Goal: Task Accomplishment & Management: Manage account settings

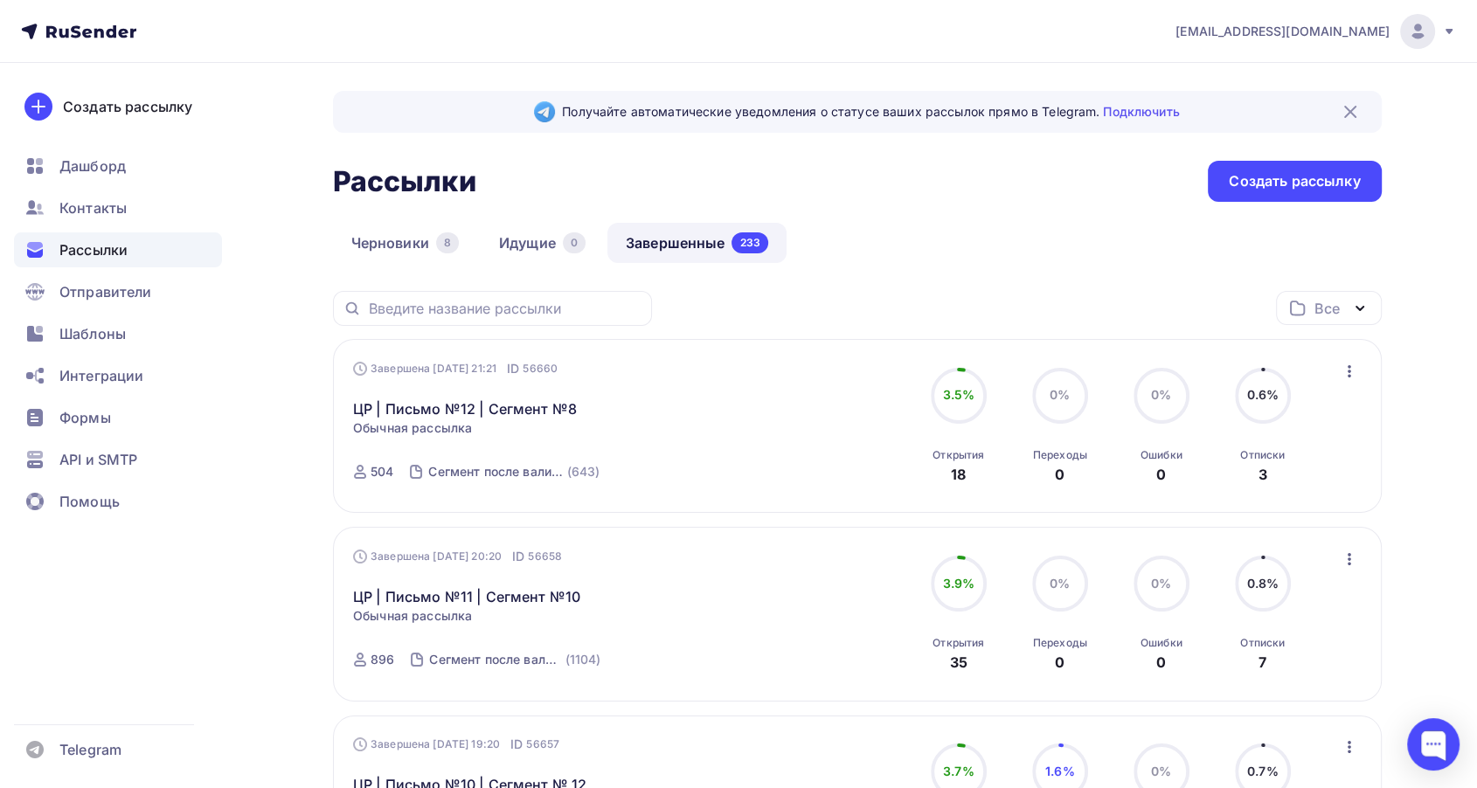
click at [105, 208] on span "Контакты" at bounding box center [92, 208] width 67 height 21
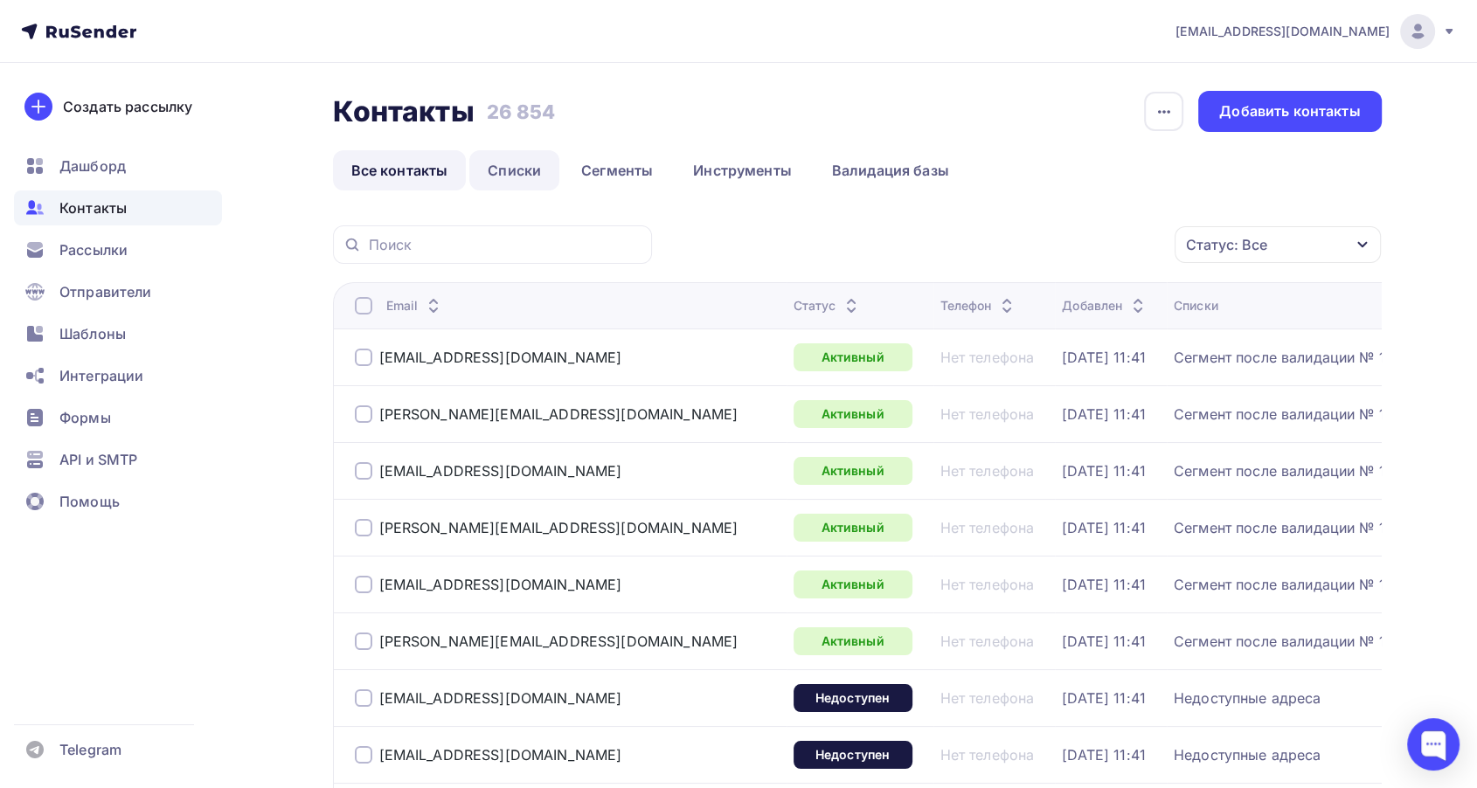
click at [516, 176] on link "Списки" at bounding box center [514, 170] width 90 height 40
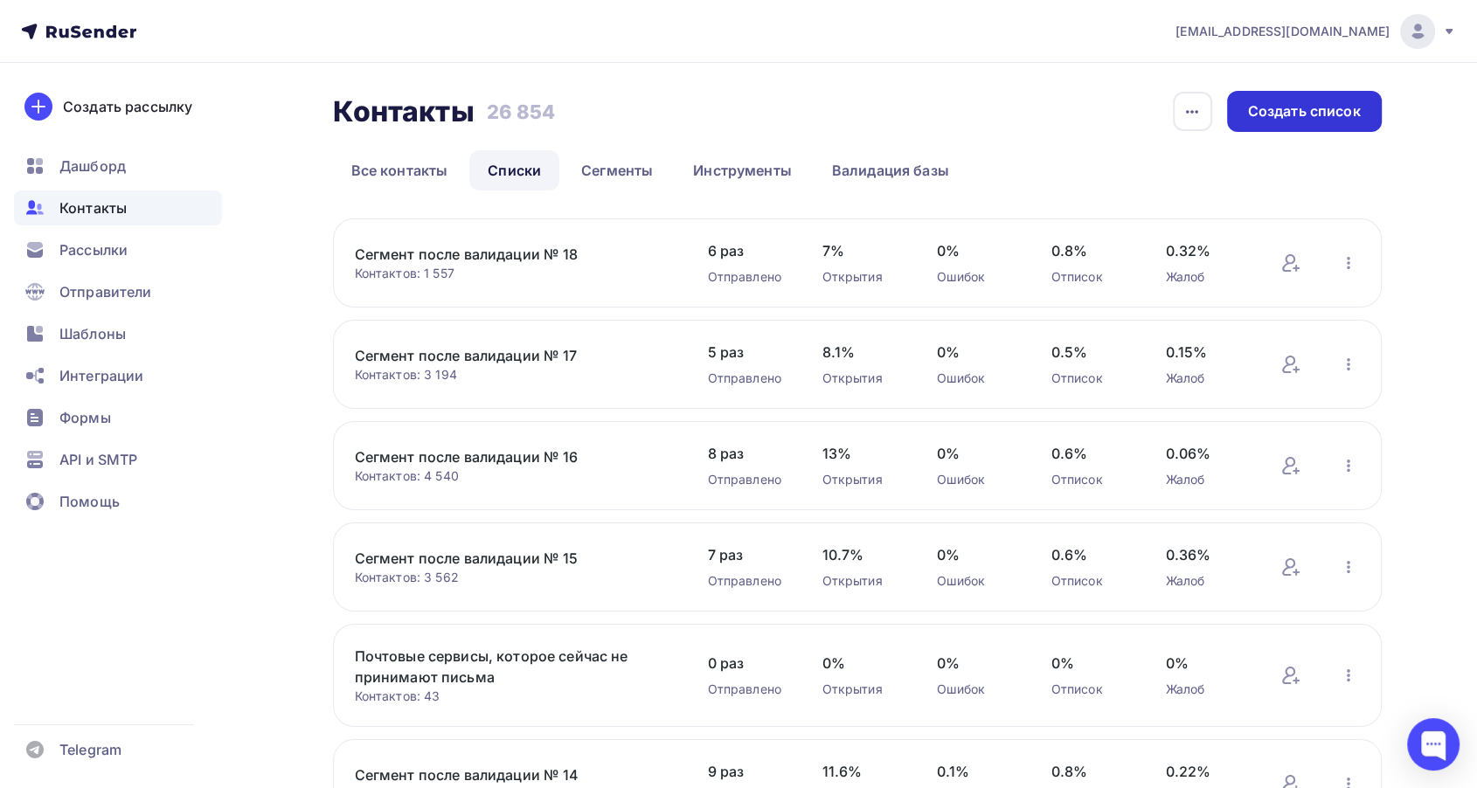
click at [1341, 110] on div "Создать список" at bounding box center [1304, 111] width 113 height 20
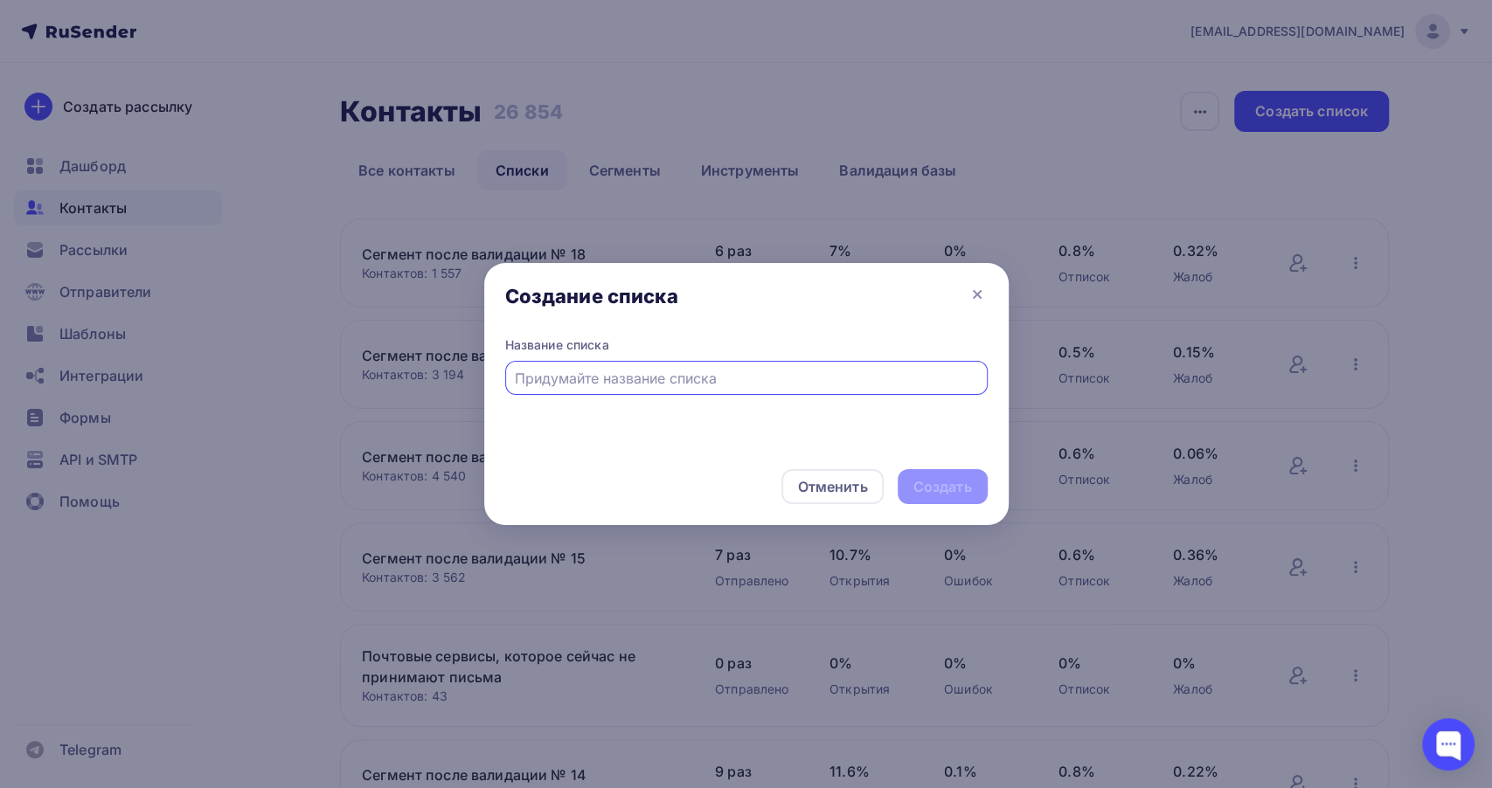
click at [642, 379] on input "text" at bounding box center [746, 378] width 462 height 21
type input "Сегмент после валидации № 19"
click at [945, 479] on div "Создать" at bounding box center [942, 487] width 59 height 20
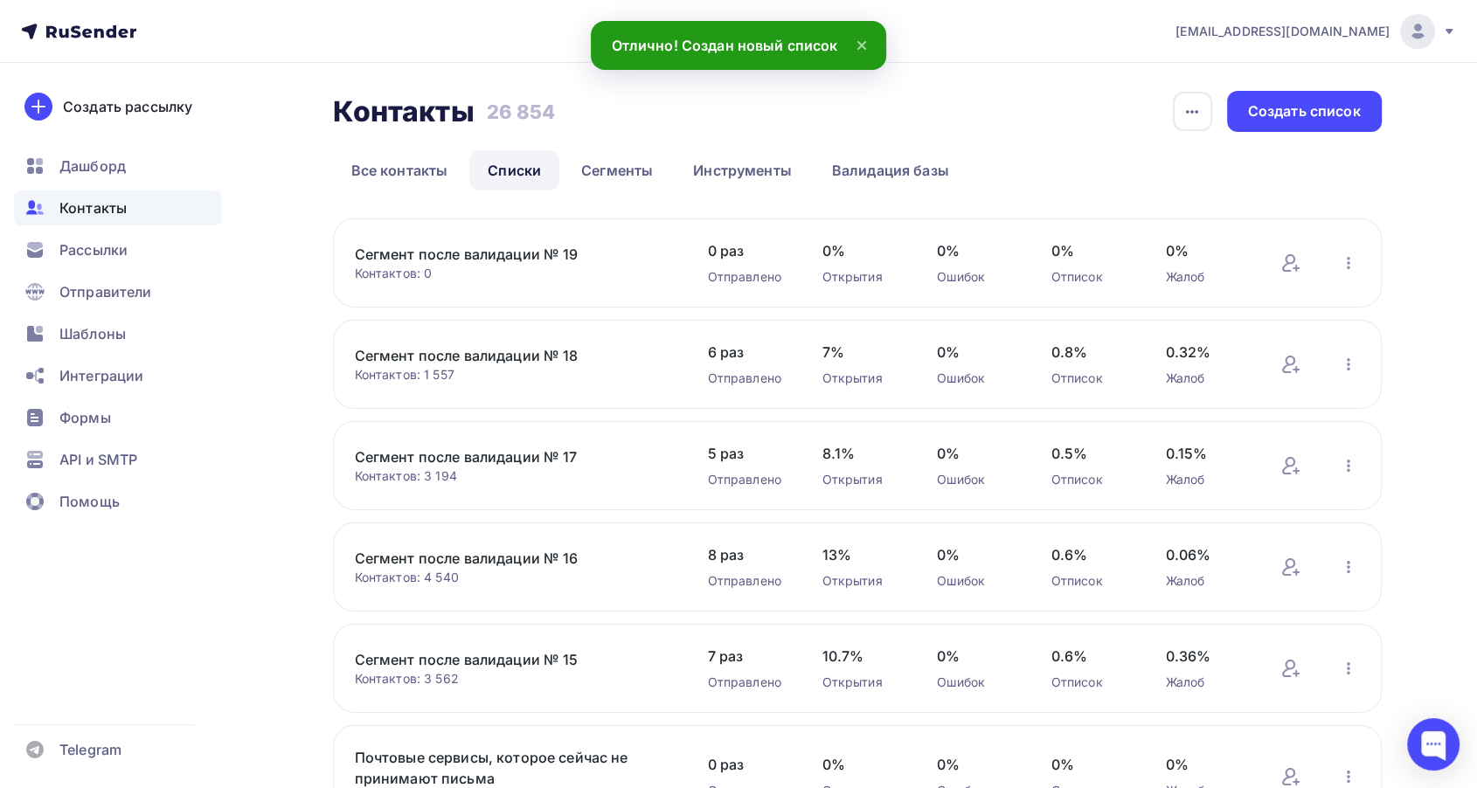
click at [516, 259] on link "Сегмент после валидации № 19" at bounding box center [503, 254] width 297 height 21
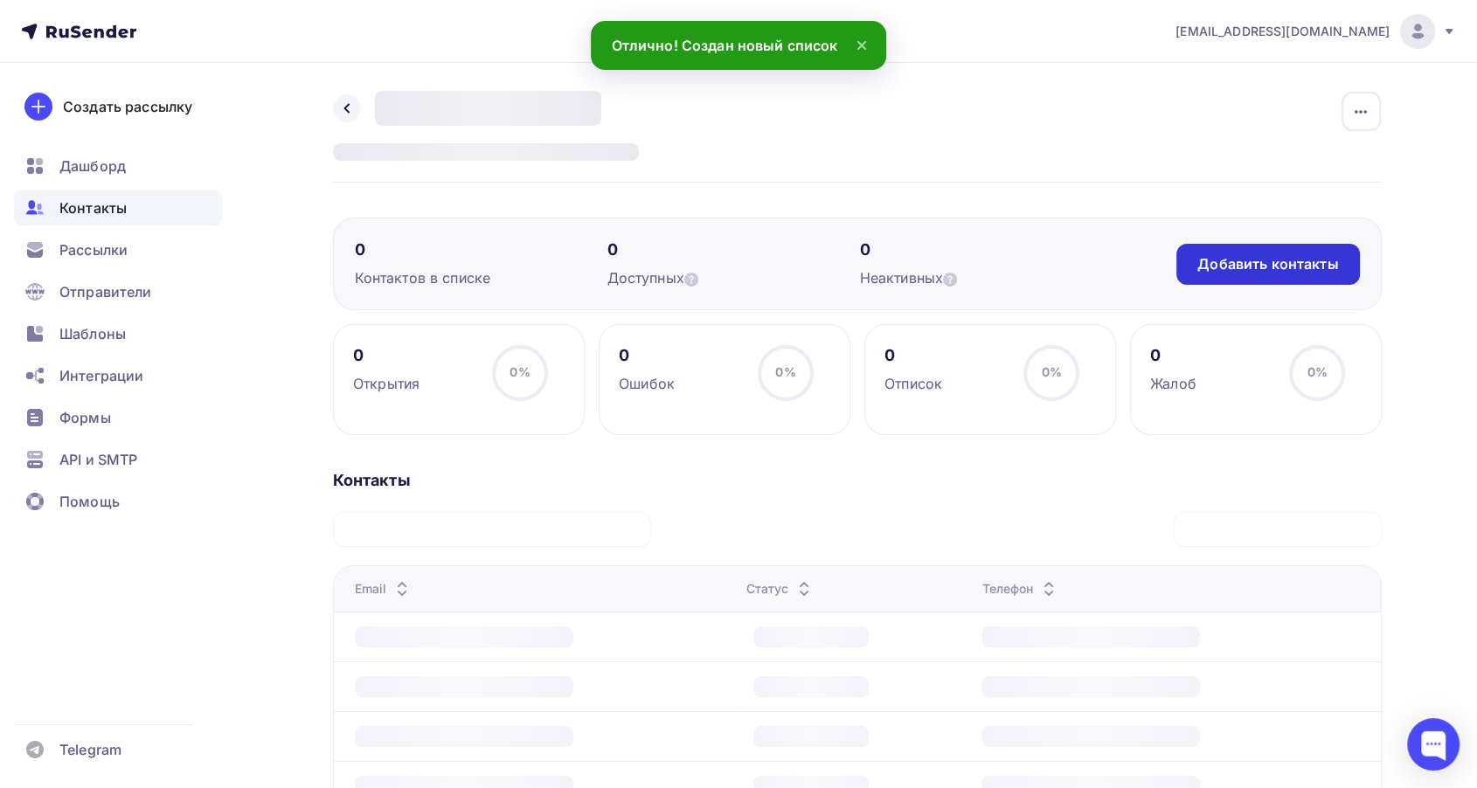
click at [1322, 274] on div "Добавить контакты" at bounding box center [1267, 264] width 183 height 41
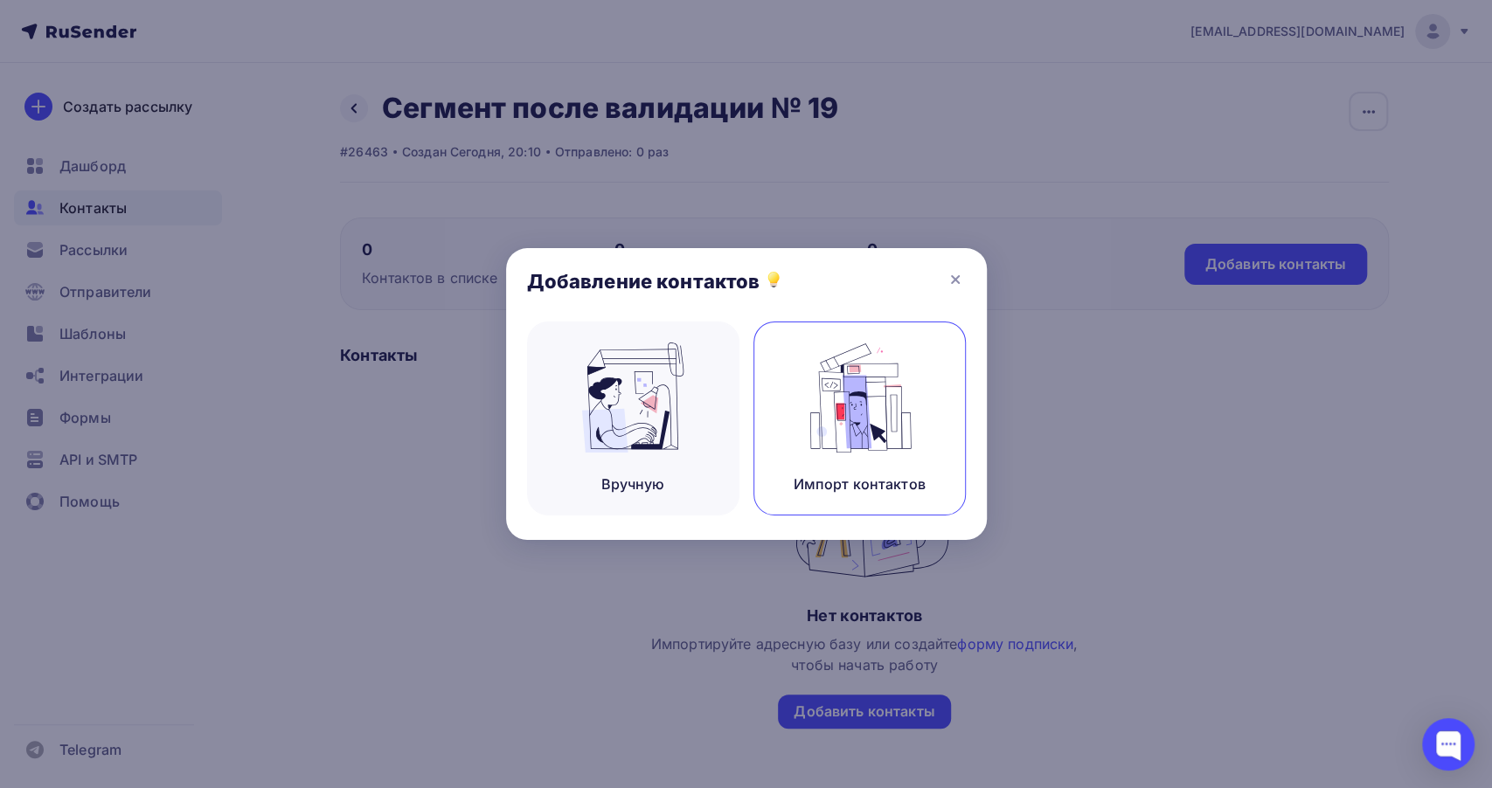
click at [821, 436] on img at bounding box center [859, 398] width 117 height 110
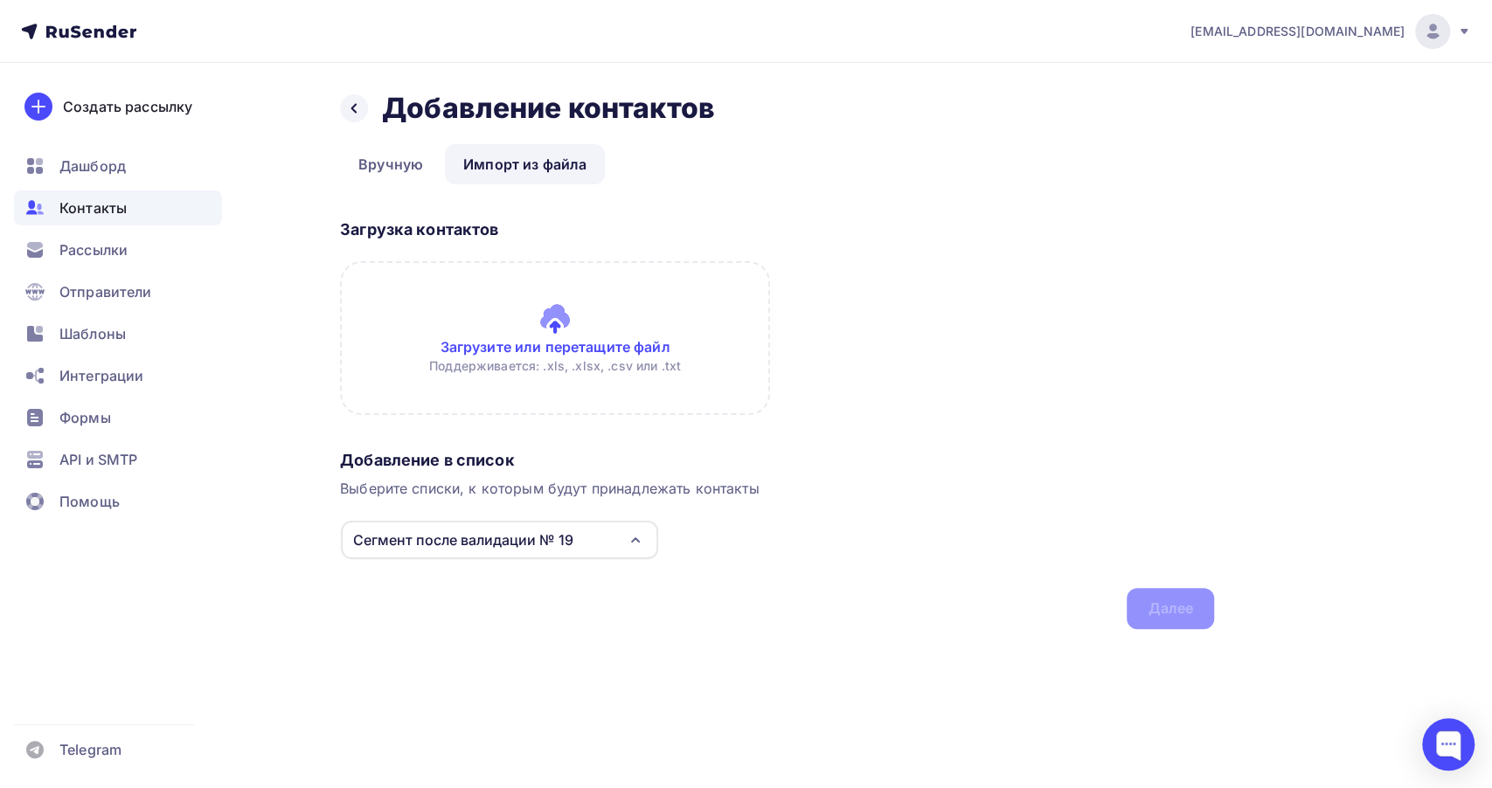
click at [315, 322] on div "Назад Добавление контактов Добавление контактов Вручную Импорт из файла Импорт …" at bounding box center [746, 381] width 1432 height 636
click at [392, 156] on link "Вручную" at bounding box center [390, 164] width 101 height 40
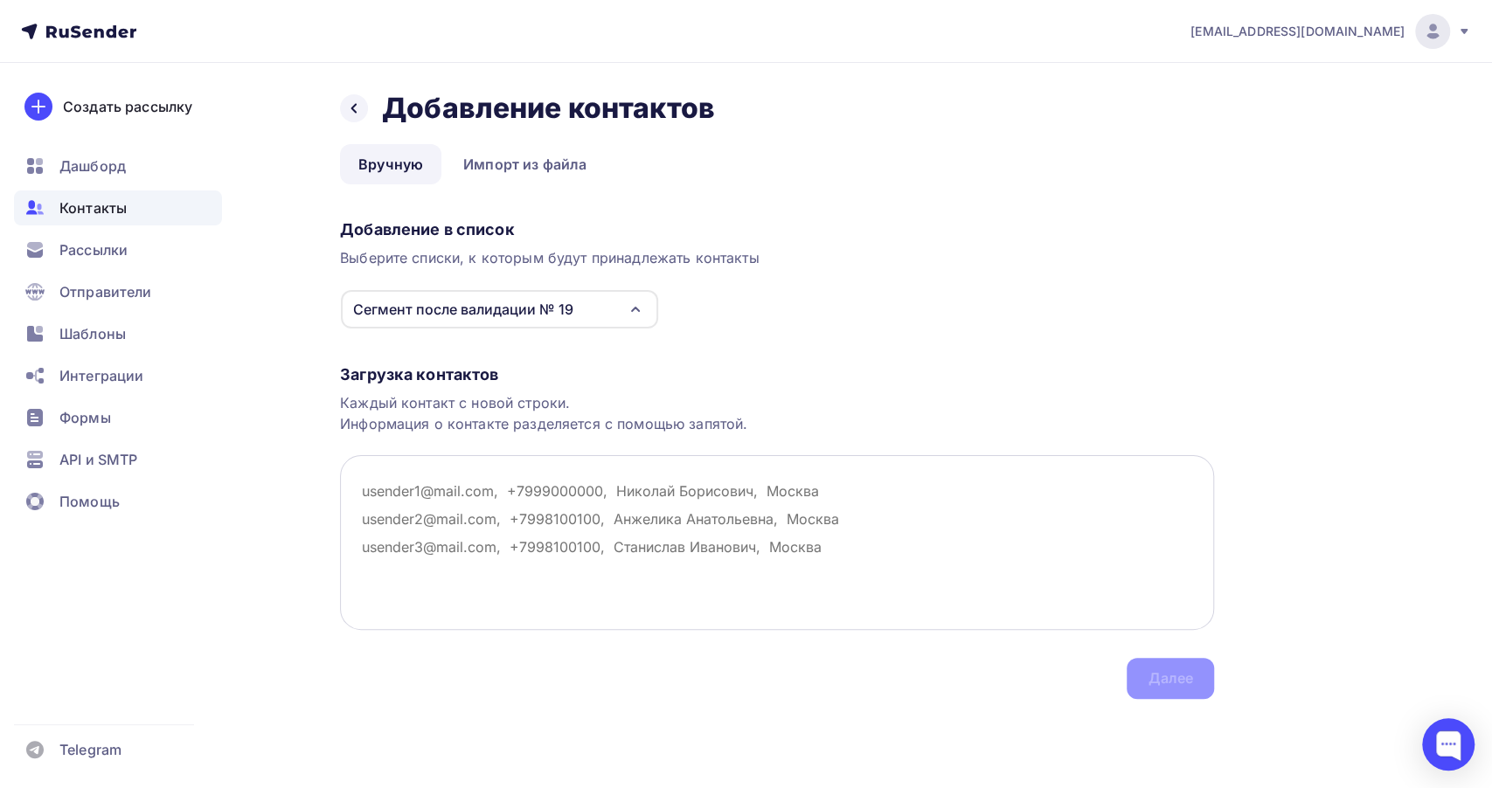
click at [424, 490] on textarea at bounding box center [777, 542] width 874 height 175
drag, startPoint x: 294, startPoint y: 348, endPoint x: 331, endPoint y: 414, distance: 76.3
click at [294, 348] on div "Назад Добавление контактов Добавление контактов Вручную Импорт из файла Вручную…" at bounding box center [746, 416] width 1432 height 706
click at [387, 503] on textarea at bounding box center [777, 542] width 874 height 175
paste textarea "[EMAIL_ADDRESS][DOMAIN_NAME] [EMAIL_ADDRESS][DOMAIN_NAME] [EMAIL_ADDRESS][DOMAI…"
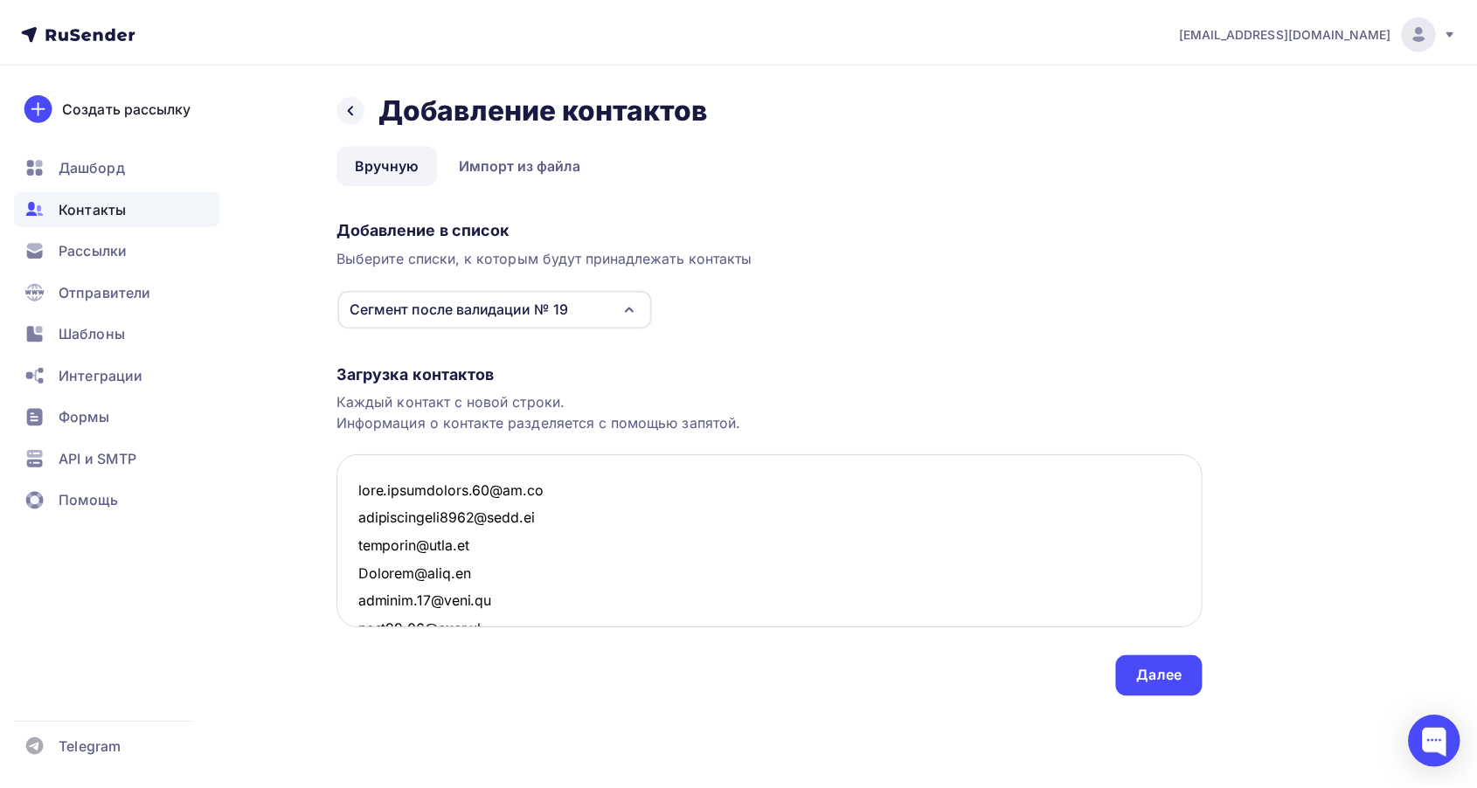
scroll to position [24228, 0]
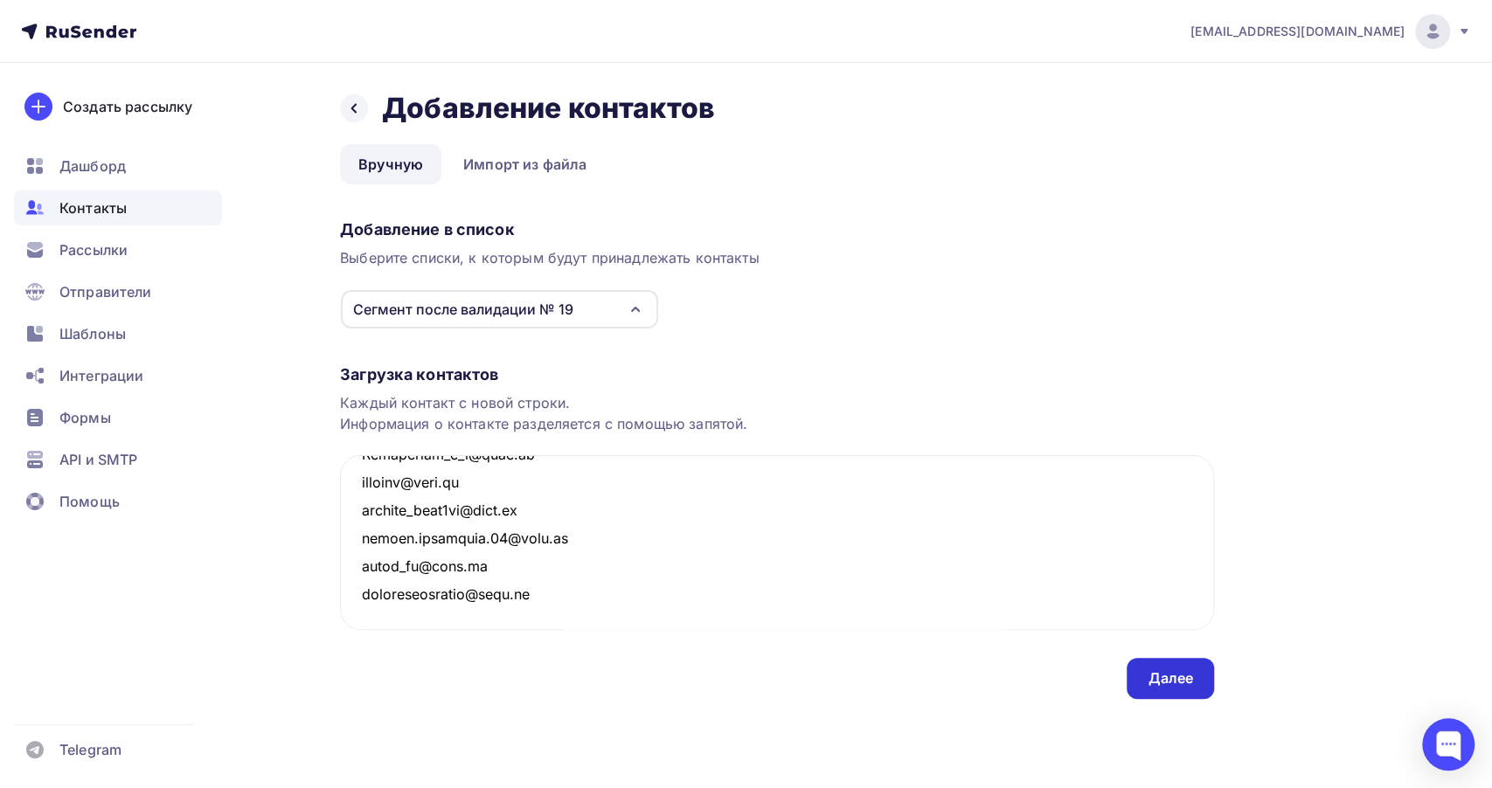
type textarea "[EMAIL_ADDRESS][DOMAIN_NAME] [EMAIL_ADDRESS][DOMAIN_NAME] [EMAIL_ADDRESS][DOMAI…"
click at [1151, 676] on div "Далее" at bounding box center [1169, 679] width 45 height 20
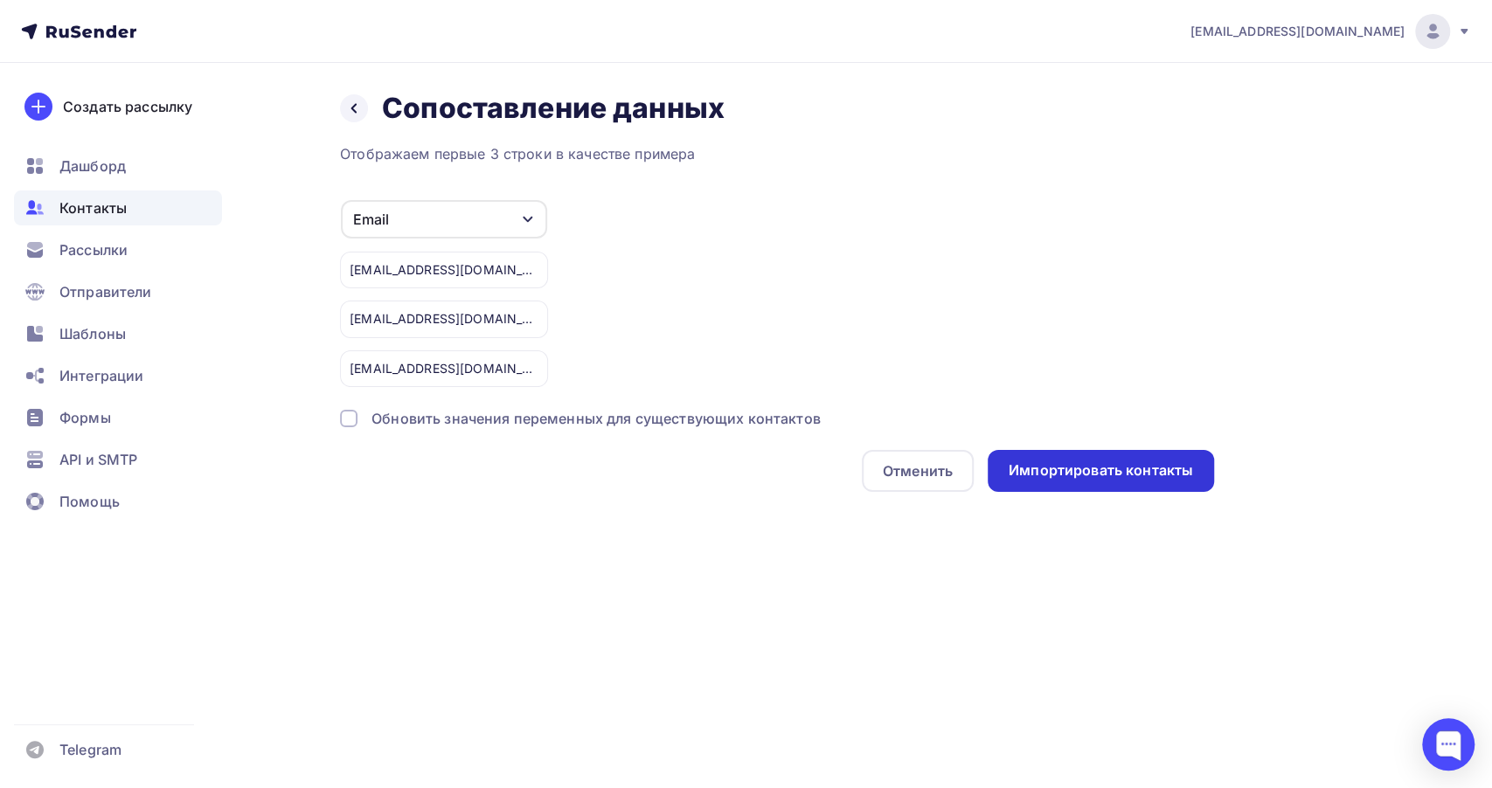
click at [1068, 463] on div "Импортировать контакты" at bounding box center [1101, 471] width 184 height 20
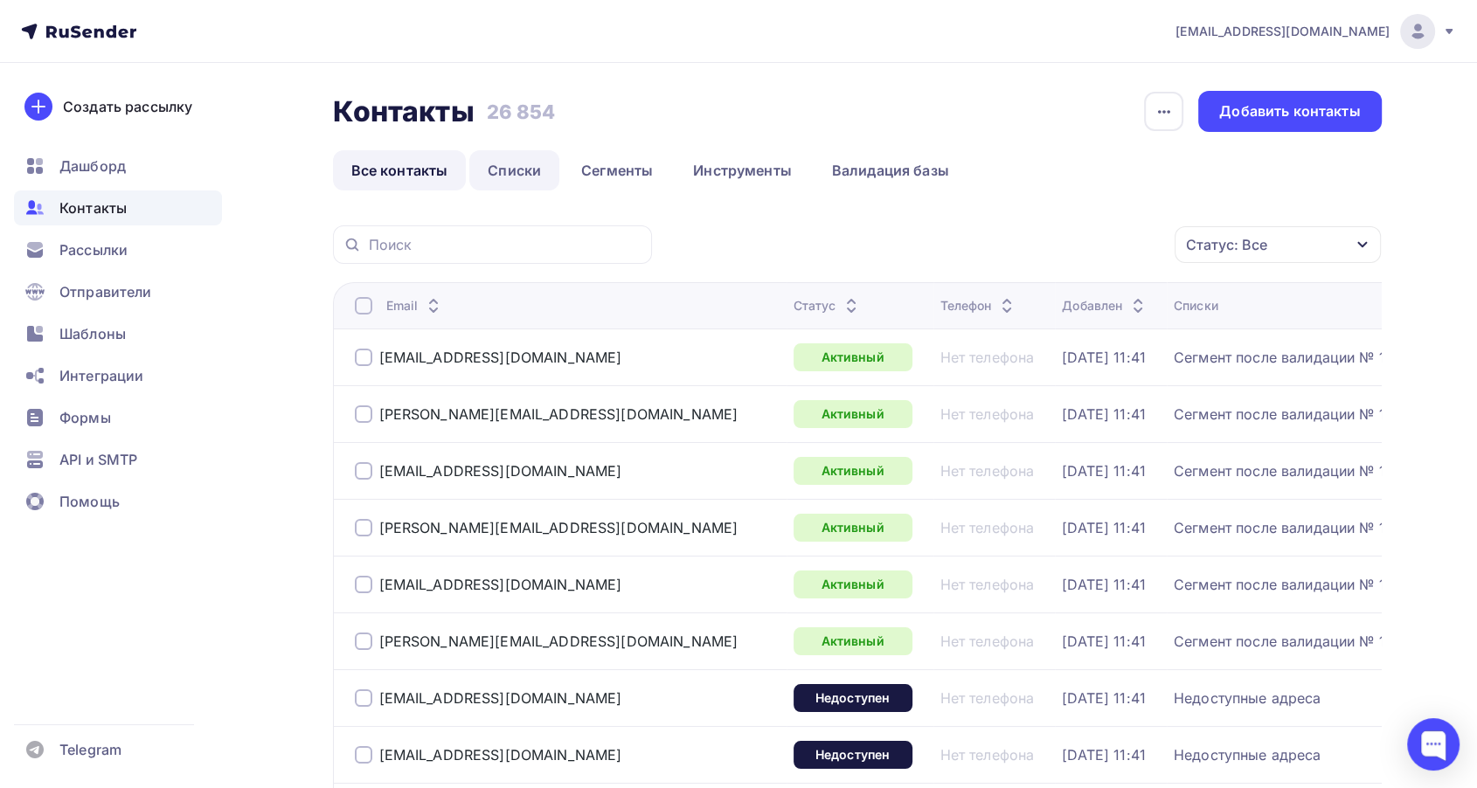
click at [526, 178] on link "Списки" at bounding box center [514, 170] width 90 height 40
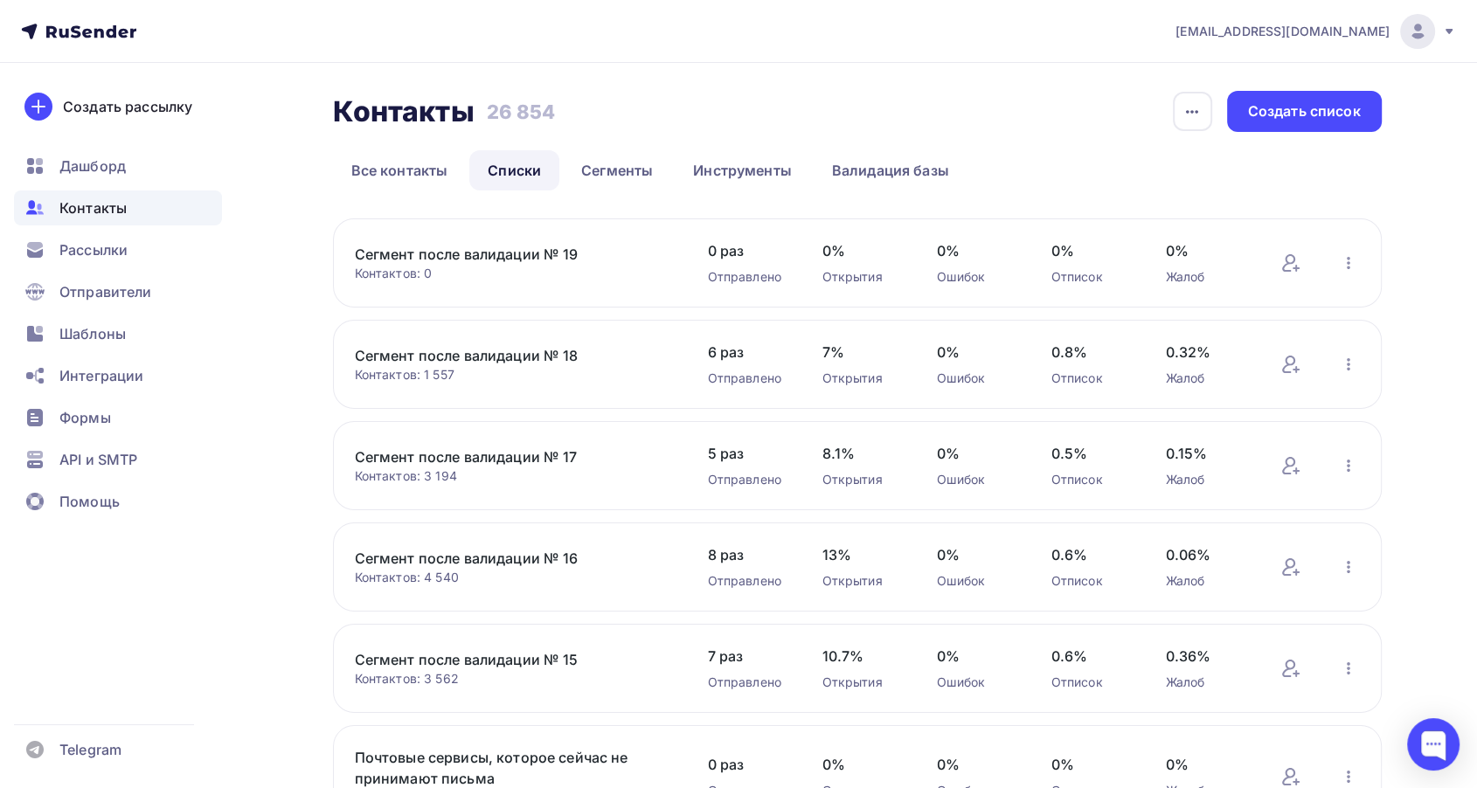
click at [559, 252] on link "Сегмент после валидации № 19" at bounding box center [503, 254] width 297 height 21
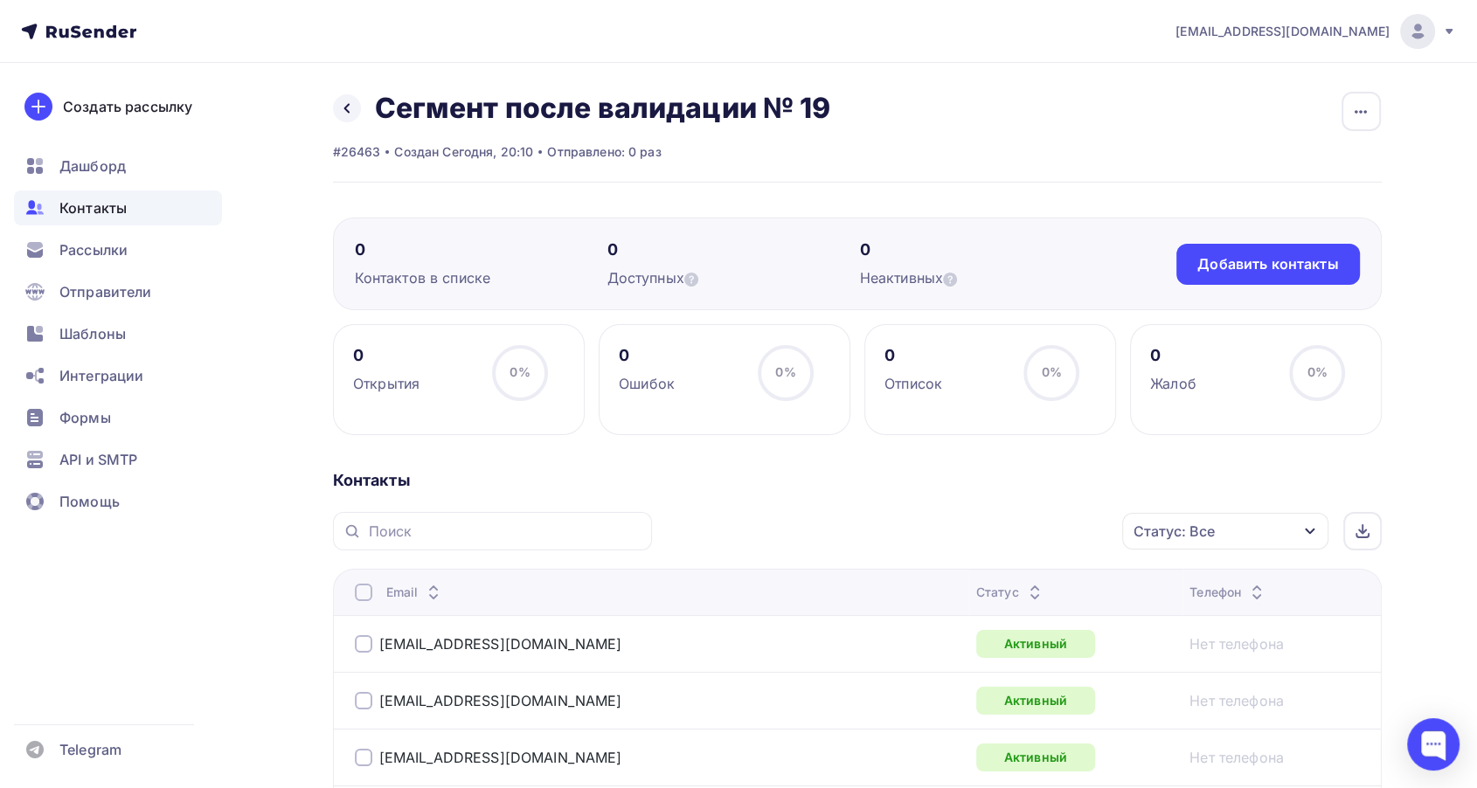
click at [1024, 588] on icon at bounding box center [1034, 596] width 21 height 21
click at [1033, 588] on icon at bounding box center [1043, 596] width 21 height 21
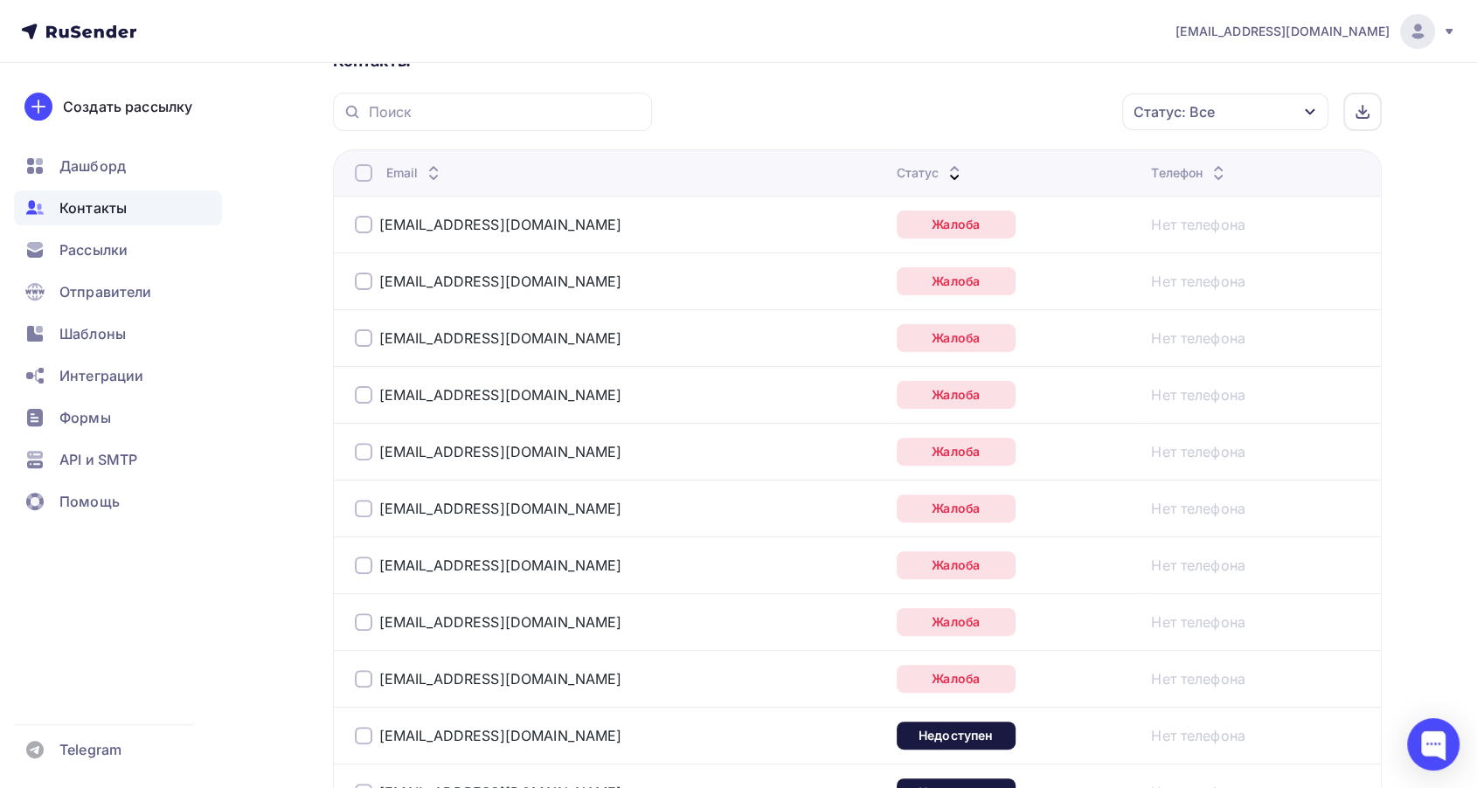
scroll to position [485, 0]
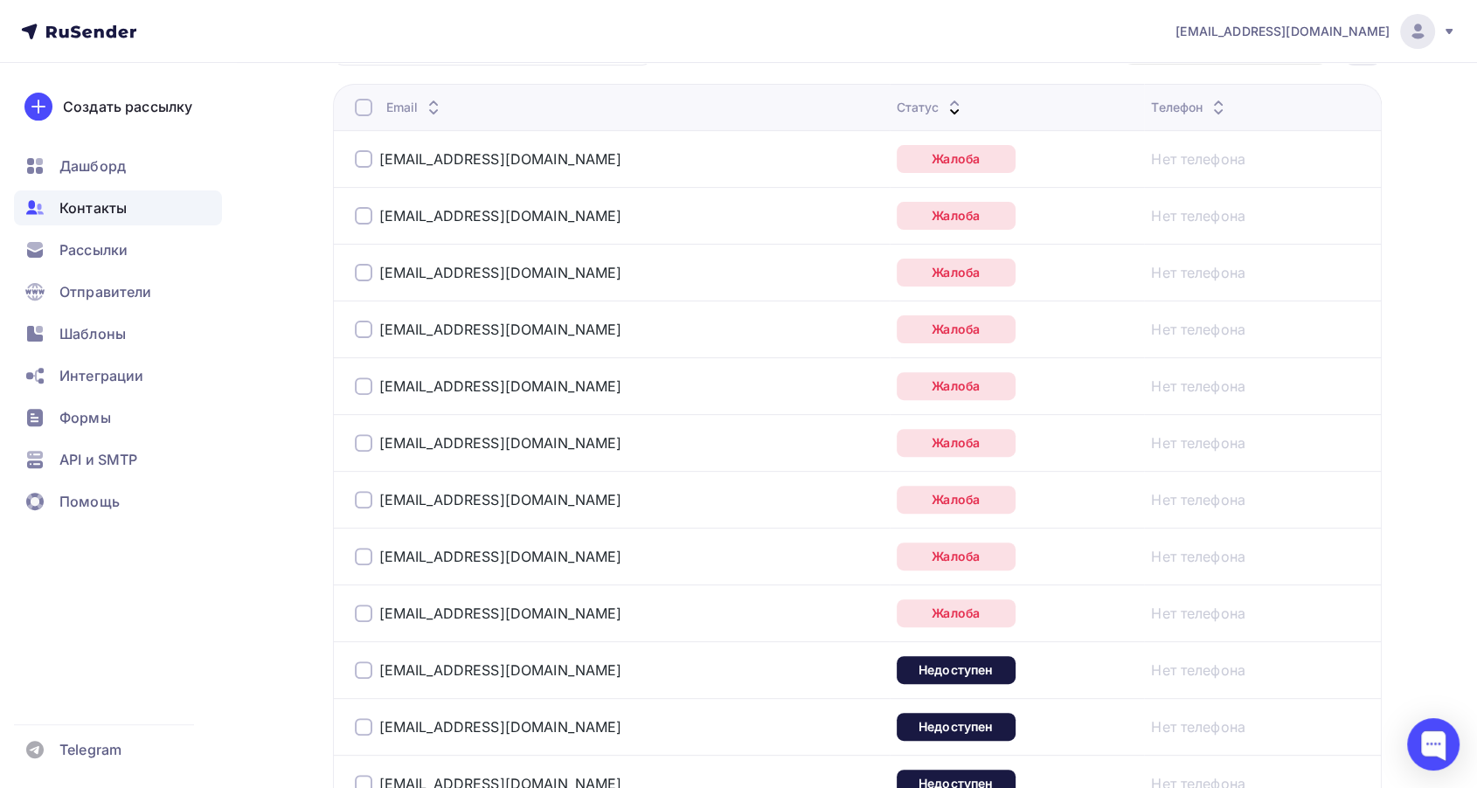
click at [350, 161] on td "[EMAIL_ADDRESS][DOMAIN_NAME]" at bounding box center [611, 158] width 557 height 57
click at [364, 157] on div at bounding box center [363, 158] width 17 height 17
click at [361, 209] on div at bounding box center [363, 215] width 17 height 17
click at [363, 265] on div at bounding box center [363, 272] width 17 height 17
click at [366, 324] on div at bounding box center [363, 329] width 17 height 17
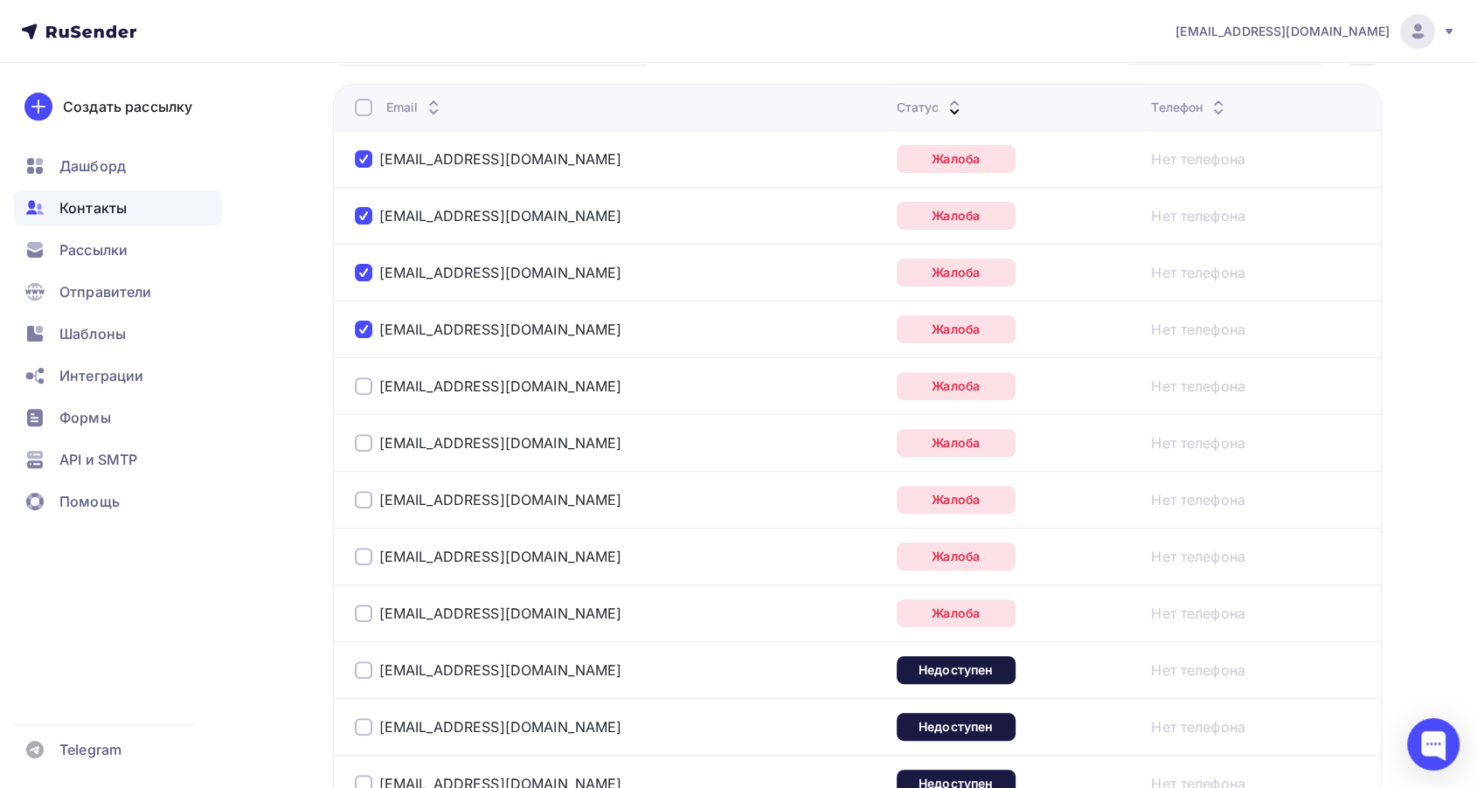
click at [359, 406] on td "[EMAIL_ADDRESS][DOMAIN_NAME]" at bounding box center [611, 385] width 557 height 57
click at [364, 392] on div at bounding box center [363, 386] width 17 height 17
click at [364, 438] on div at bounding box center [363, 442] width 17 height 17
click at [362, 503] on div at bounding box center [363, 499] width 17 height 17
click at [368, 552] on div at bounding box center [363, 556] width 17 height 17
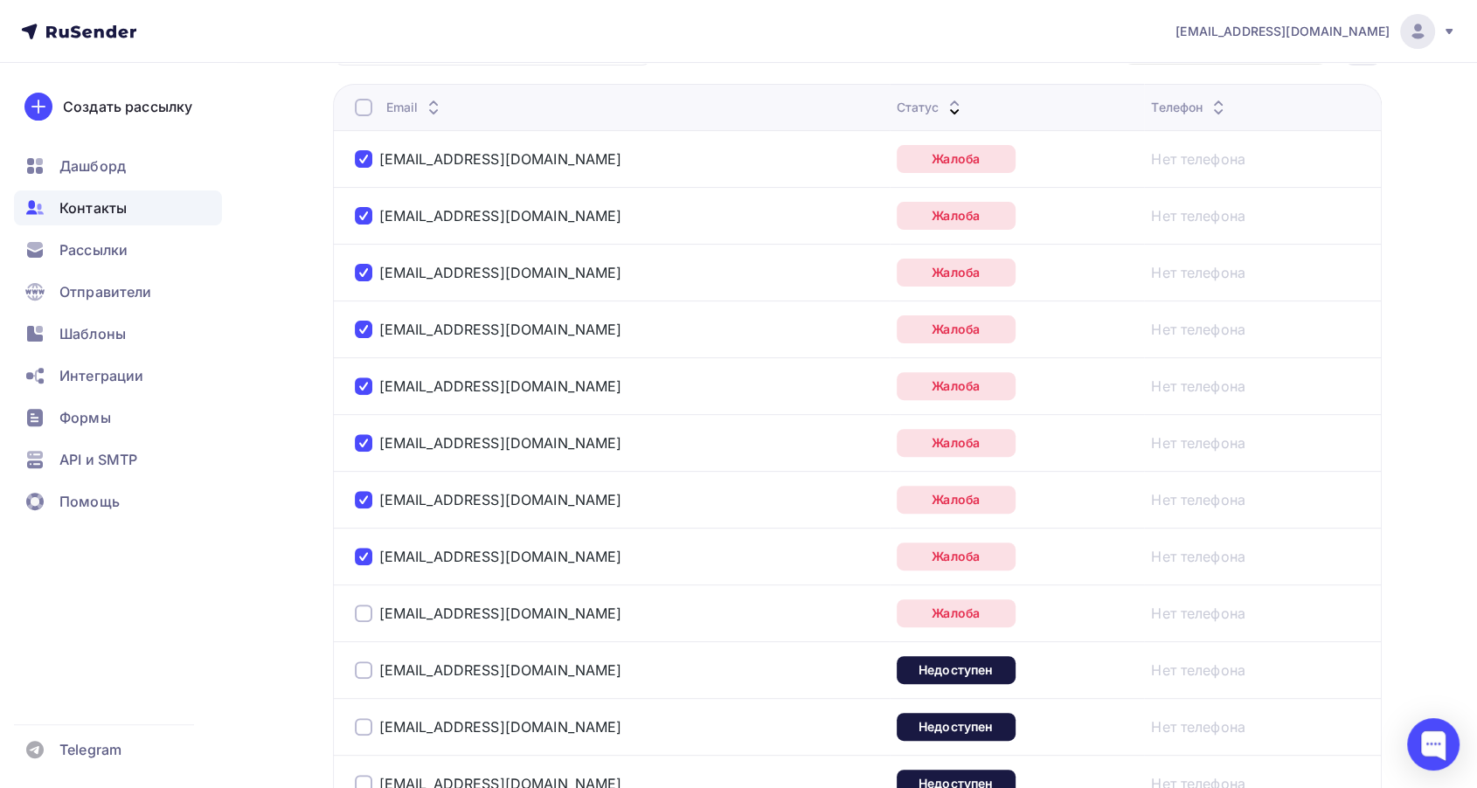
click at [364, 609] on div at bounding box center [363, 613] width 17 height 17
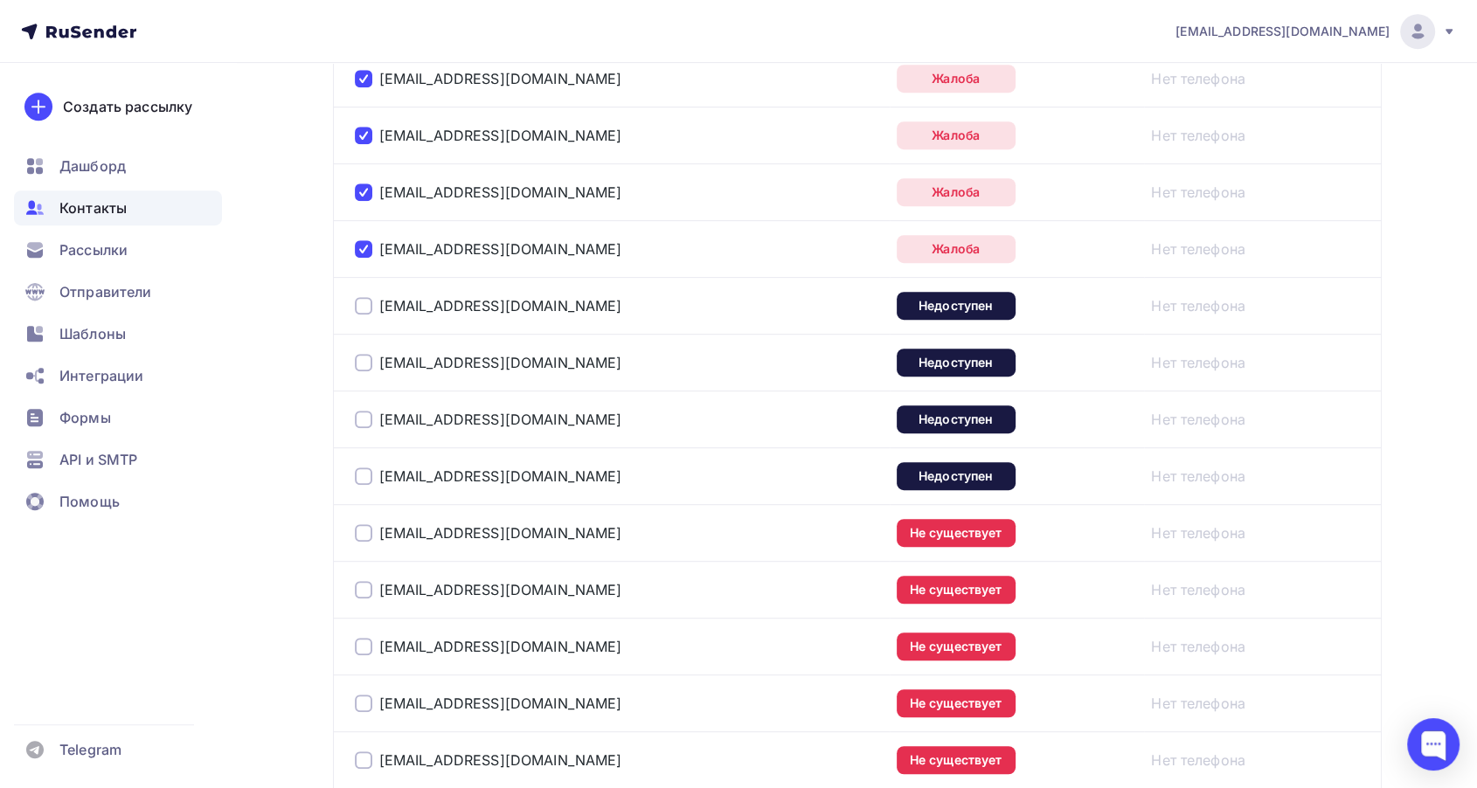
scroll to position [874, 0]
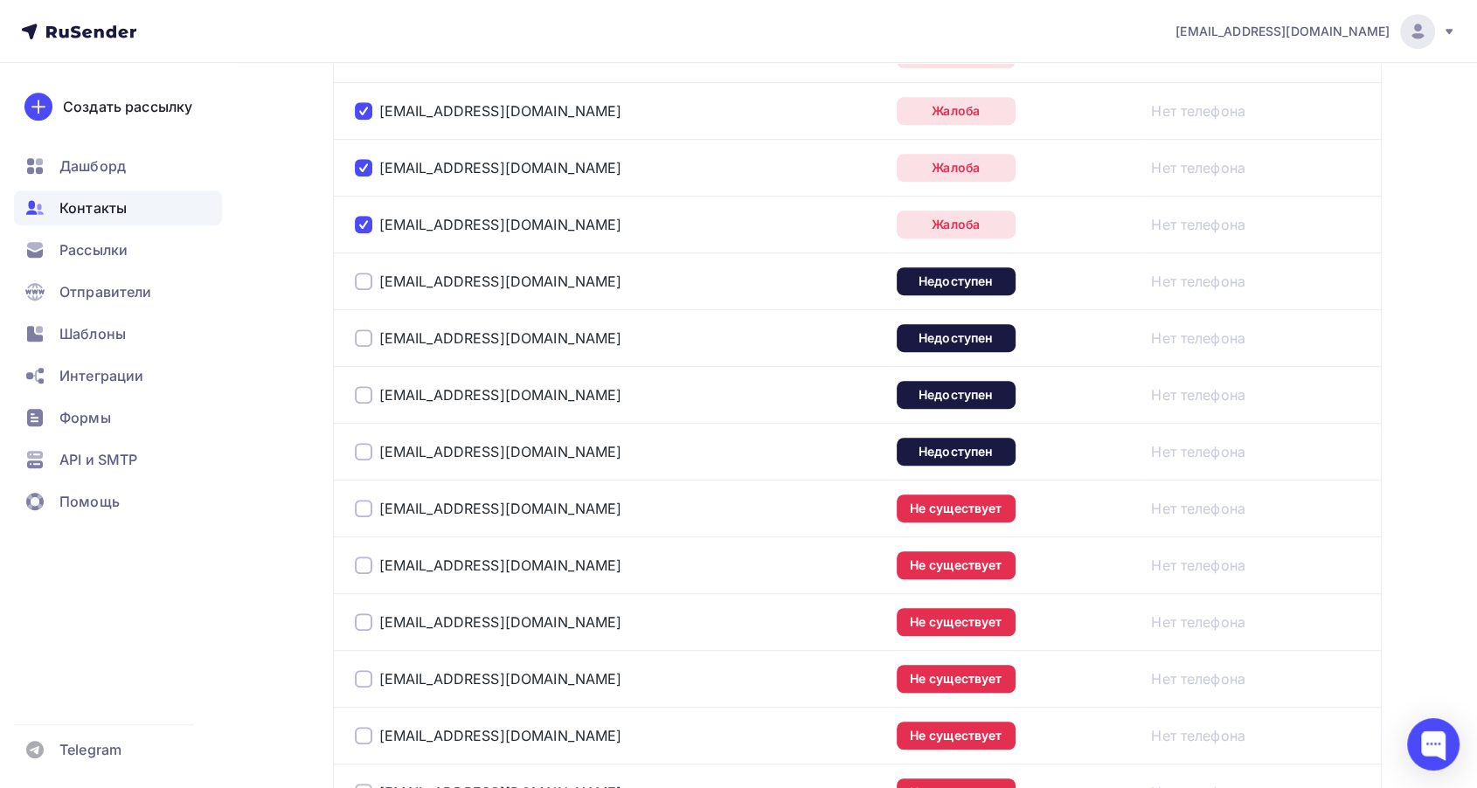
click at [364, 276] on div at bounding box center [363, 281] width 17 height 17
click at [360, 337] on div at bounding box center [363, 337] width 17 height 17
click at [357, 395] on div at bounding box center [363, 394] width 17 height 17
click at [368, 455] on div at bounding box center [363, 451] width 17 height 17
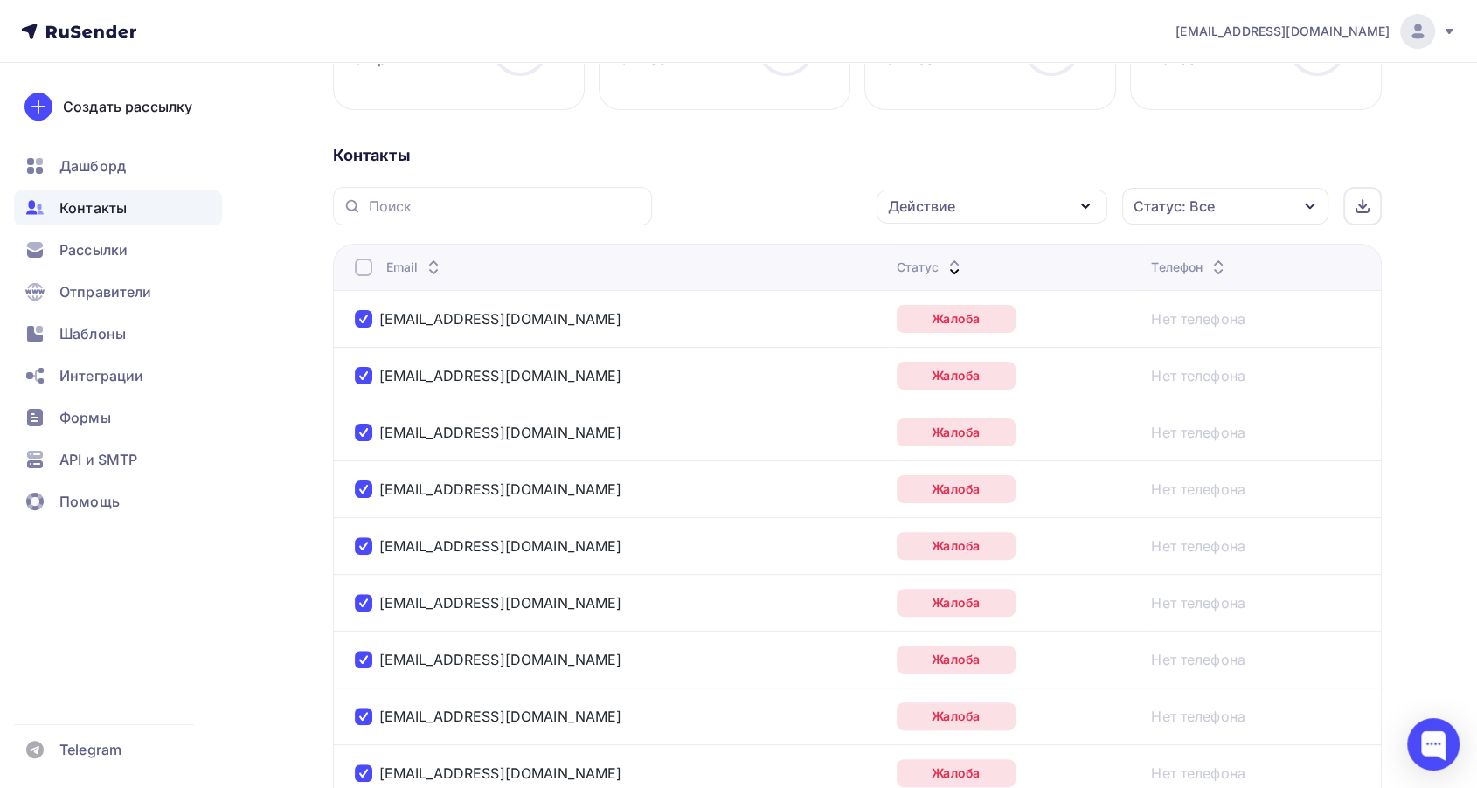
scroll to position [0, 0]
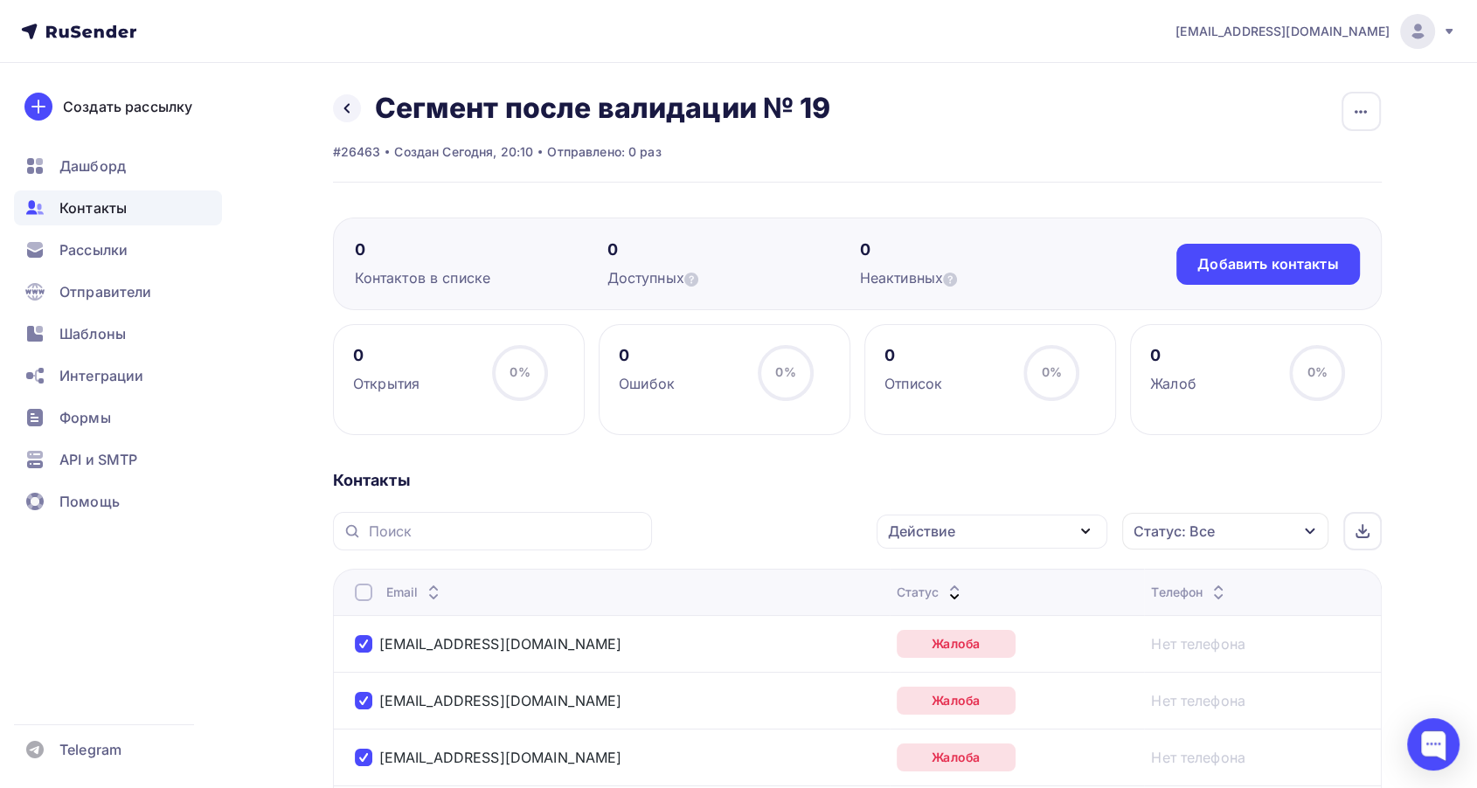
click at [1238, 519] on div "Статус: Все" at bounding box center [1225, 531] width 206 height 37
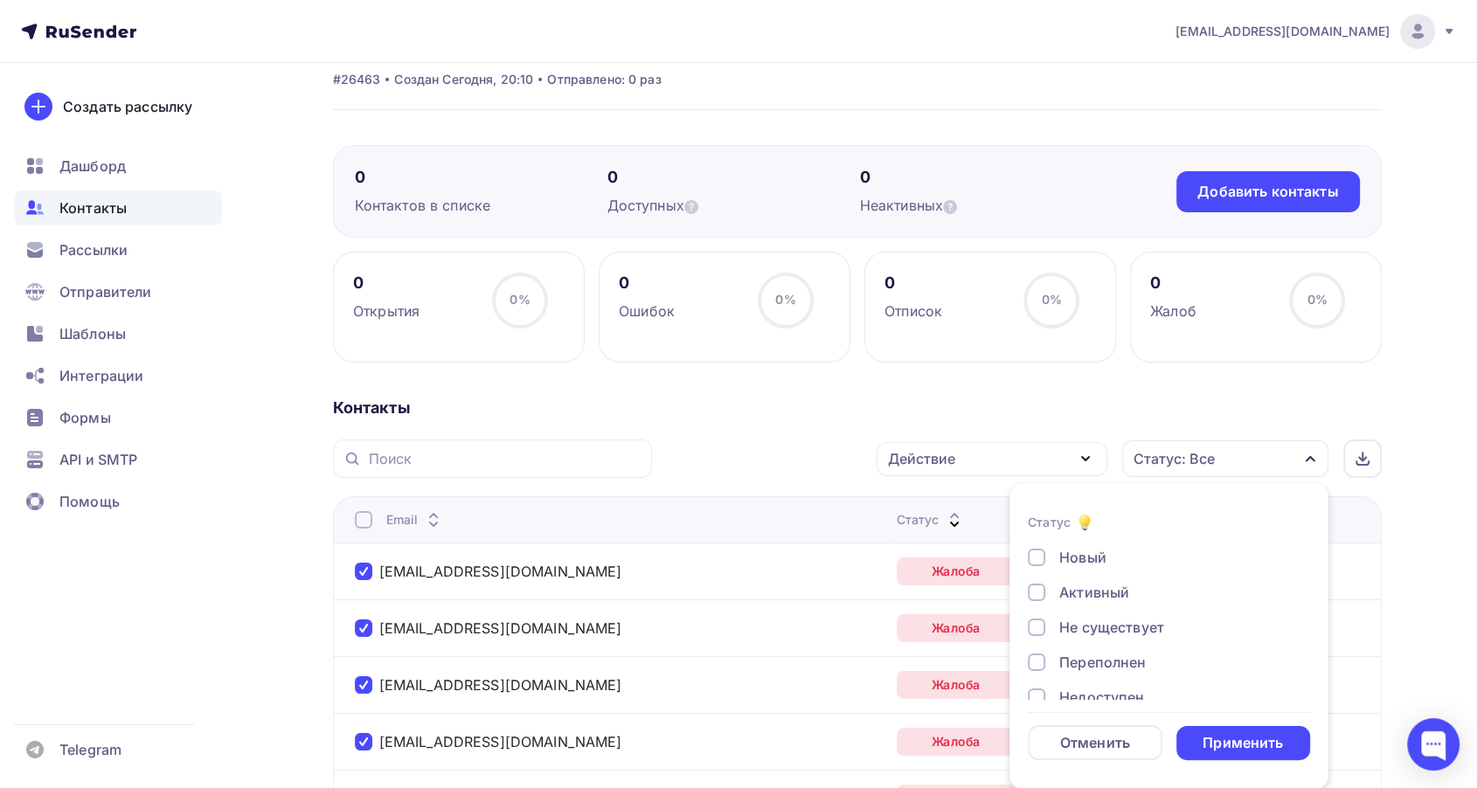
click at [1064, 566] on div "Новый" at bounding box center [1082, 557] width 47 height 21
click at [1258, 759] on div "Применить" at bounding box center [1243, 743] width 135 height 34
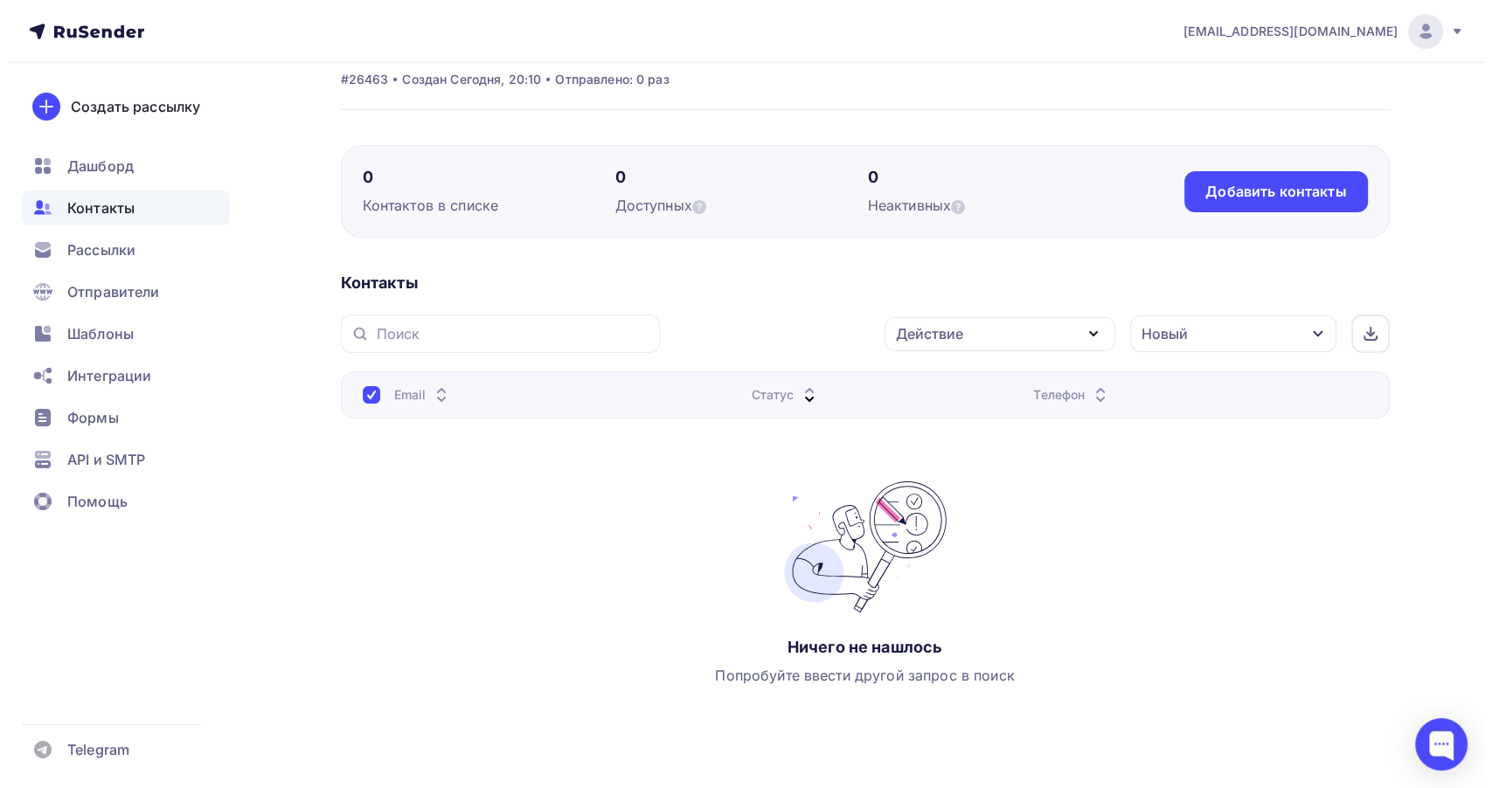
scroll to position [0, 0]
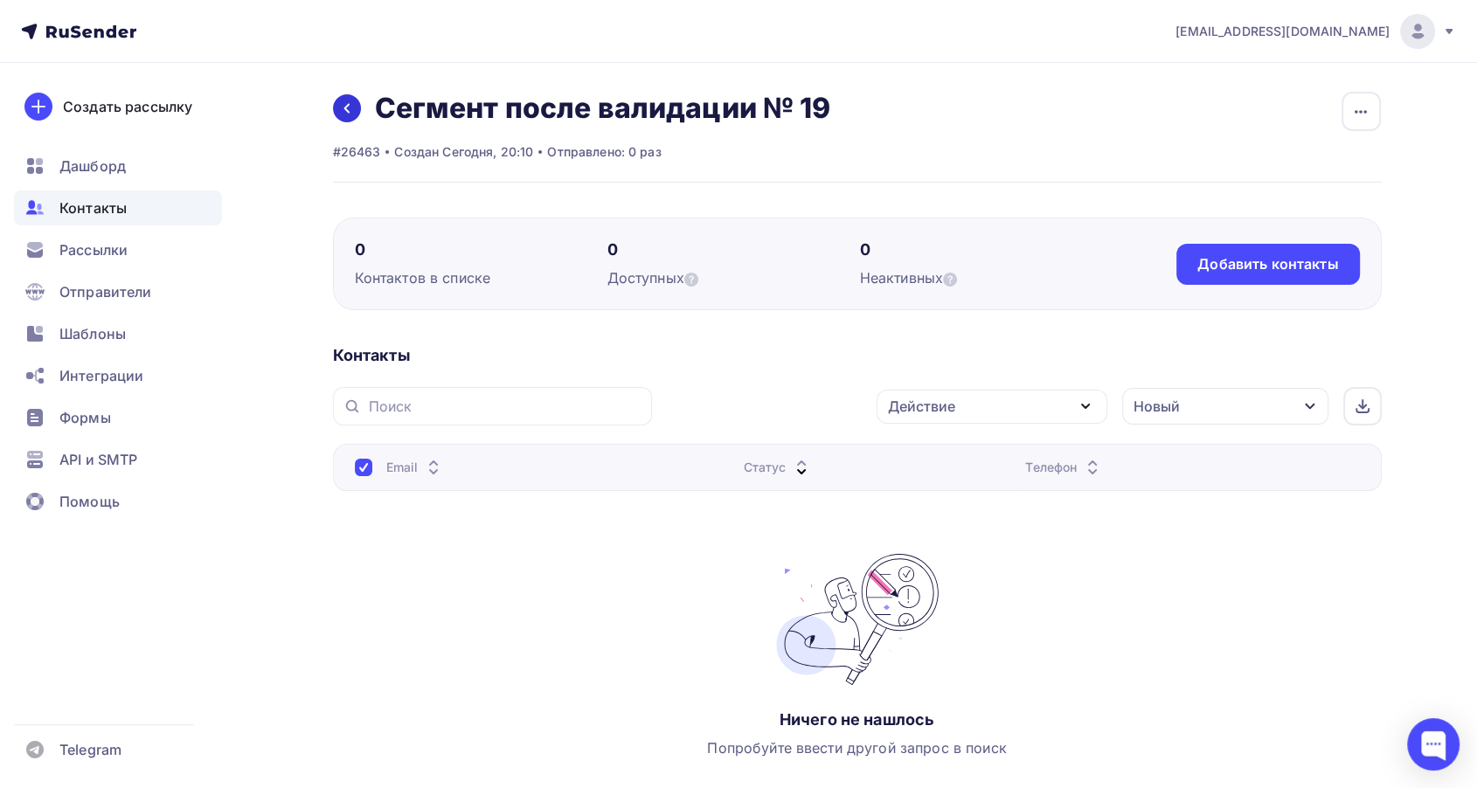
click at [352, 110] on icon at bounding box center [347, 108] width 14 height 14
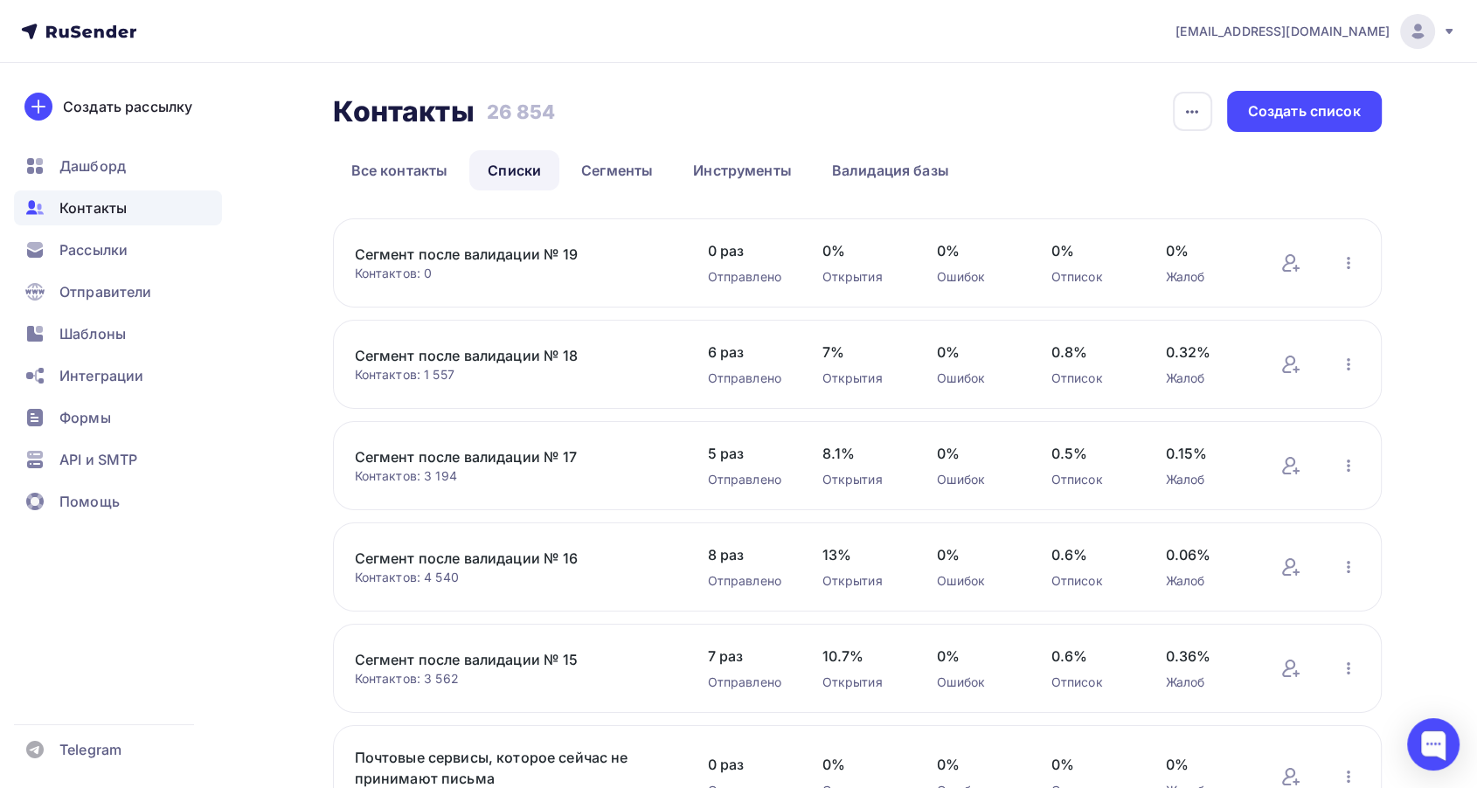
click at [512, 245] on link "Сегмент после валидации № 19" at bounding box center [503, 254] width 297 height 21
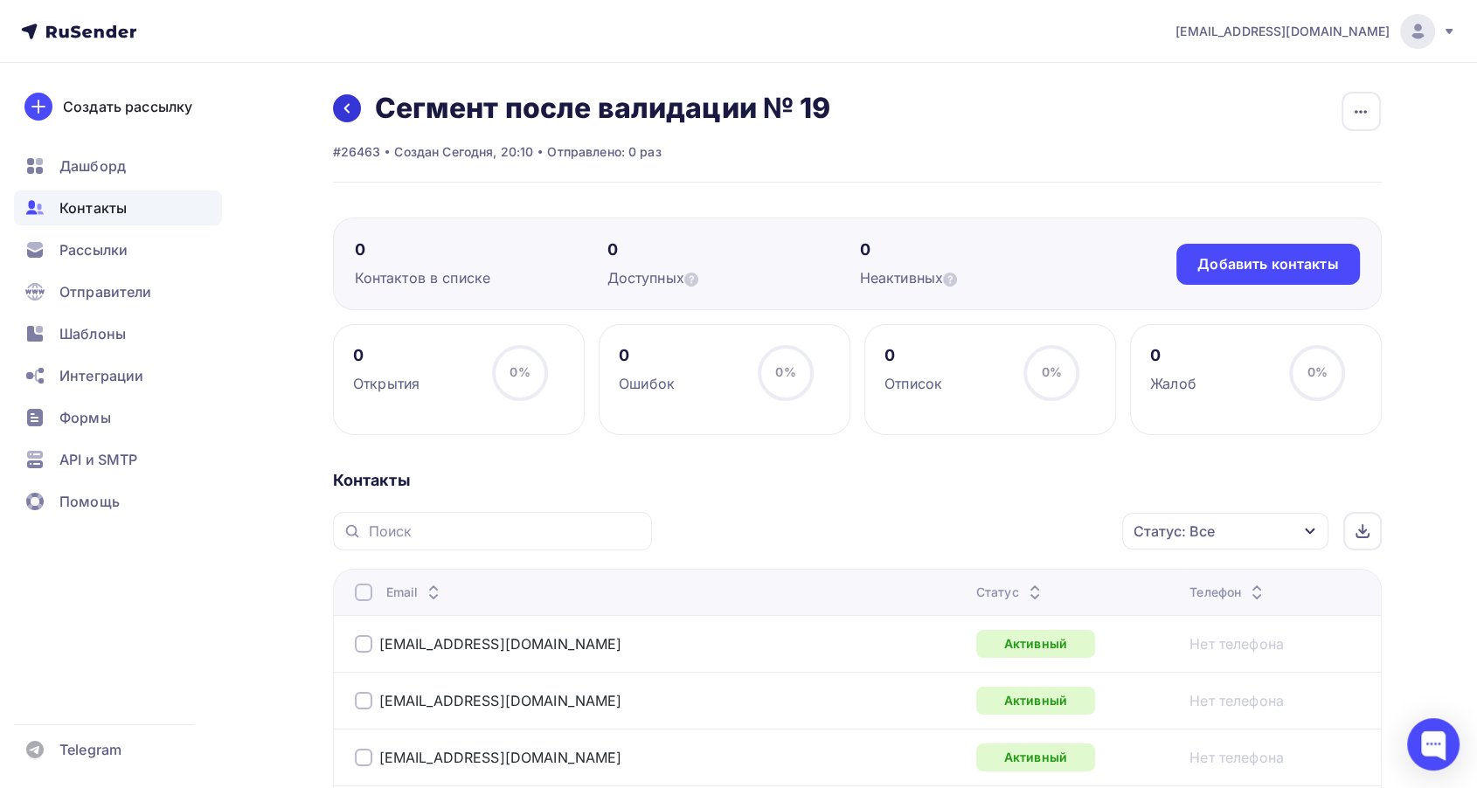
click at [341, 107] on icon at bounding box center [347, 108] width 14 height 14
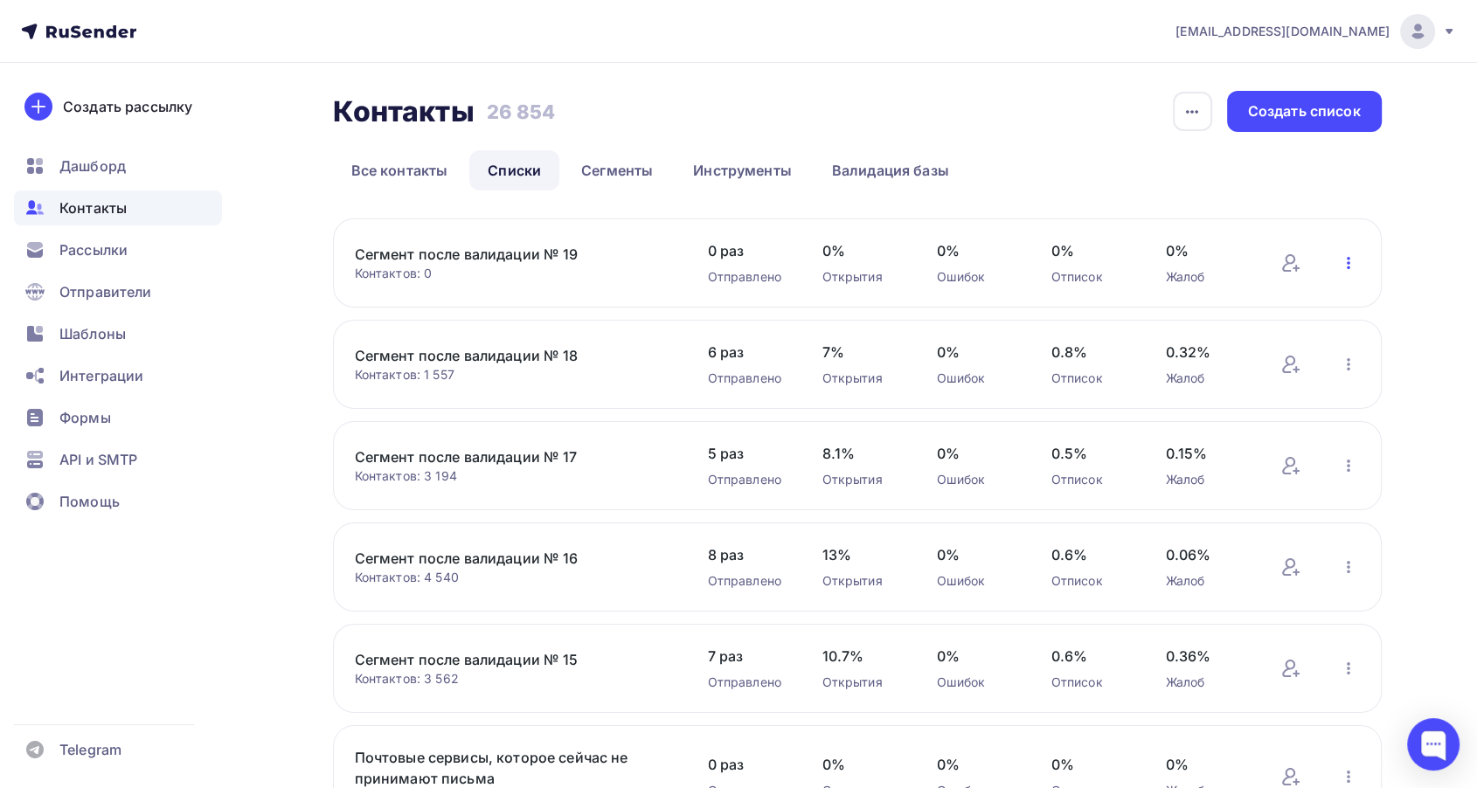
click at [1342, 255] on icon "button" at bounding box center [1348, 263] width 21 height 21
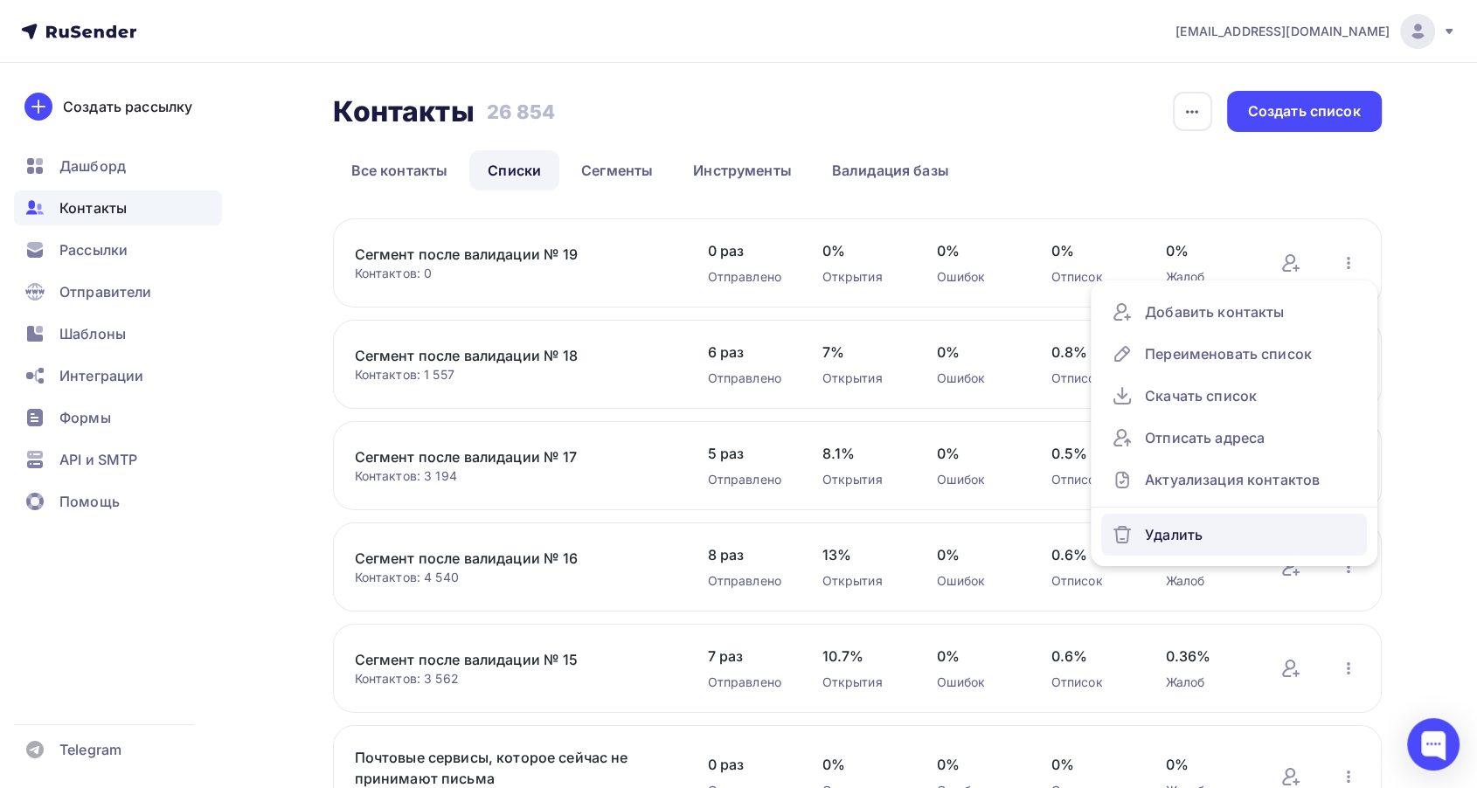
click at [1168, 525] on div "Удалить" at bounding box center [1234, 535] width 245 height 28
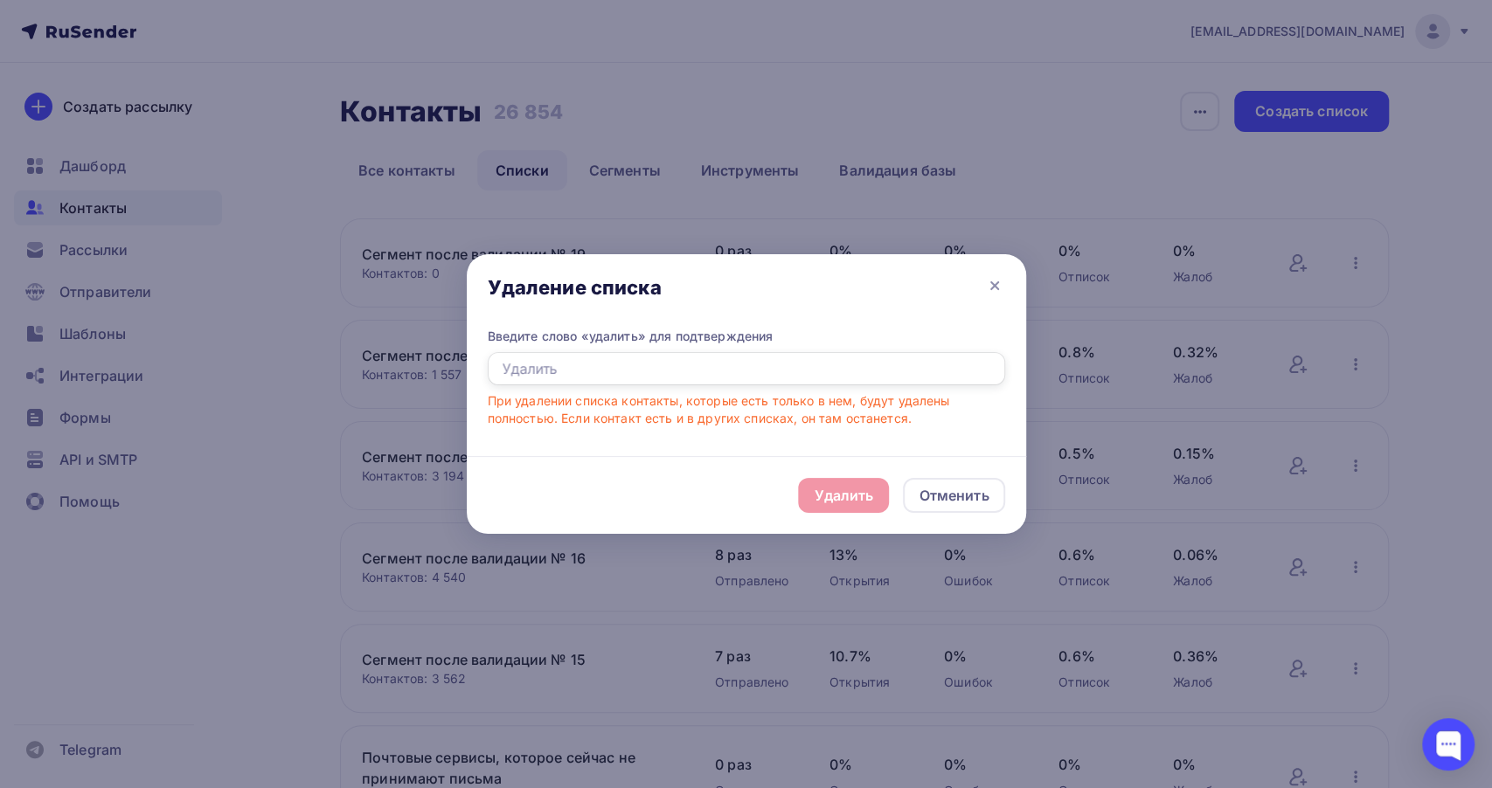
click at [573, 365] on input "text" at bounding box center [746, 368] width 517 height 33
type input "Удалить"
click at [832, 488] on div "Удалить" at bounding box center [843, 495] width 59 height 21
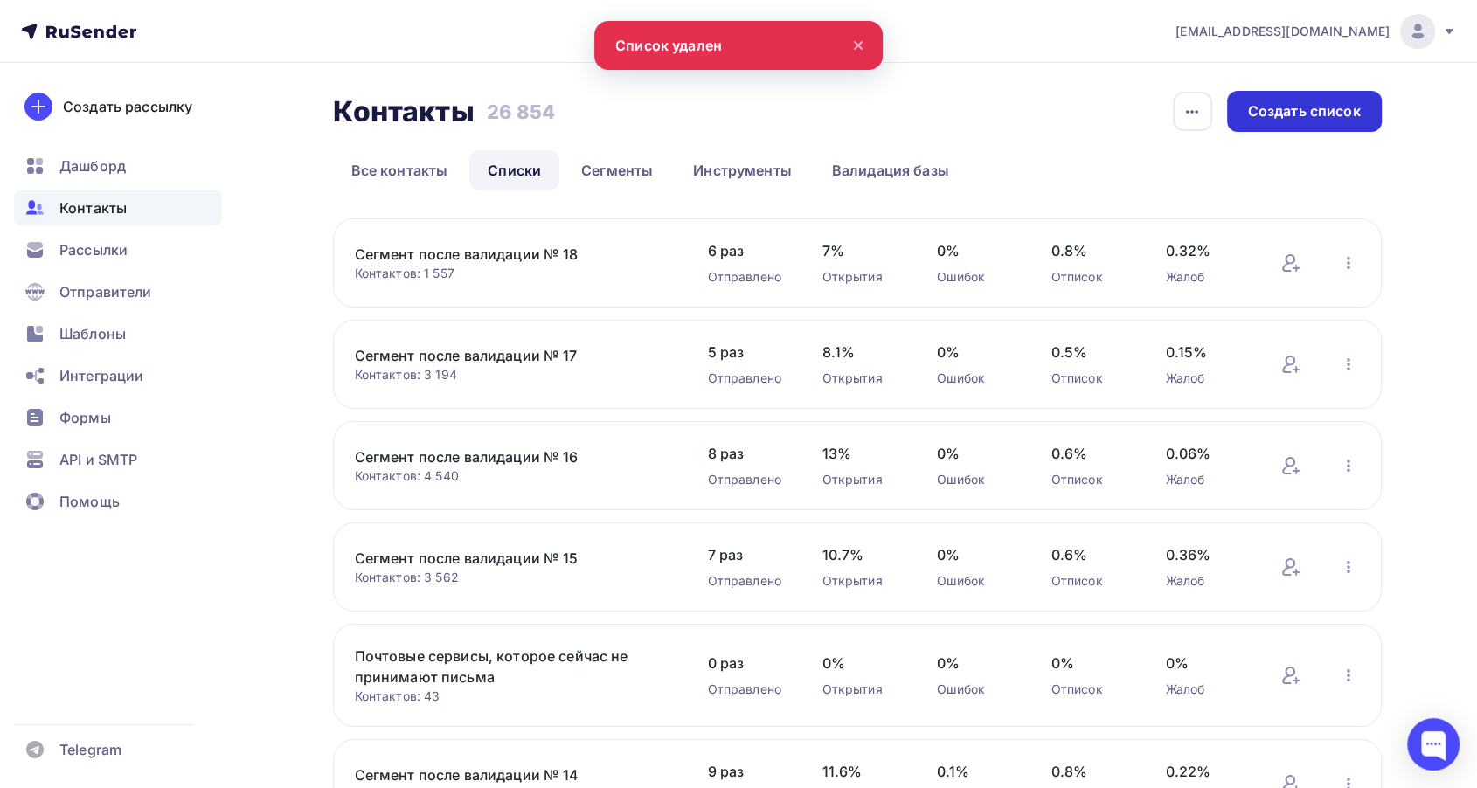
click at [1267, 119] on div "Создать список" at bounding box center [1304, 111] width 113 height 20
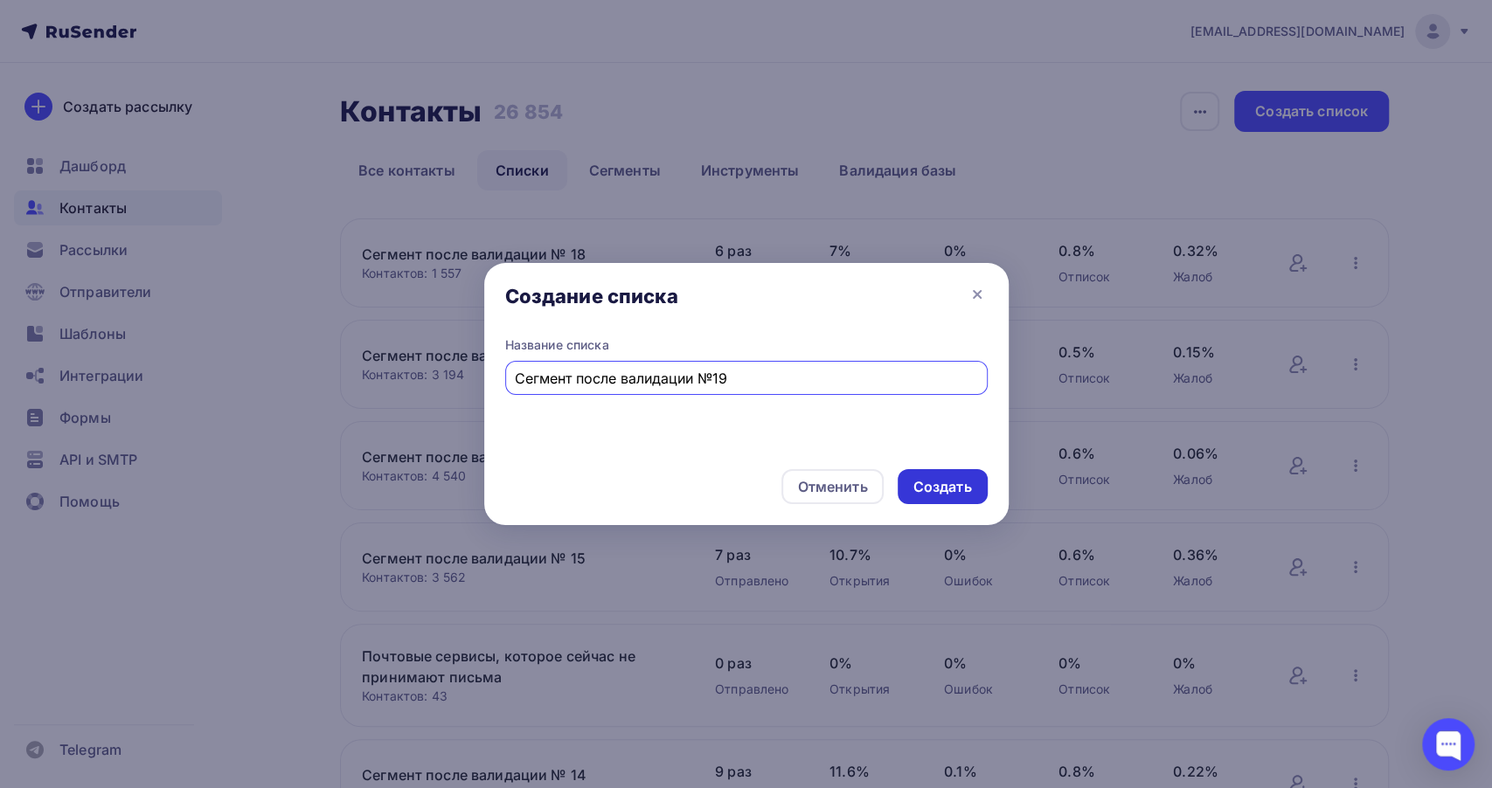
type input "Сегмент после валидации №19"
click at [934, 496] on div "Создать" at bounding box center [942, 487] width 59 height 20
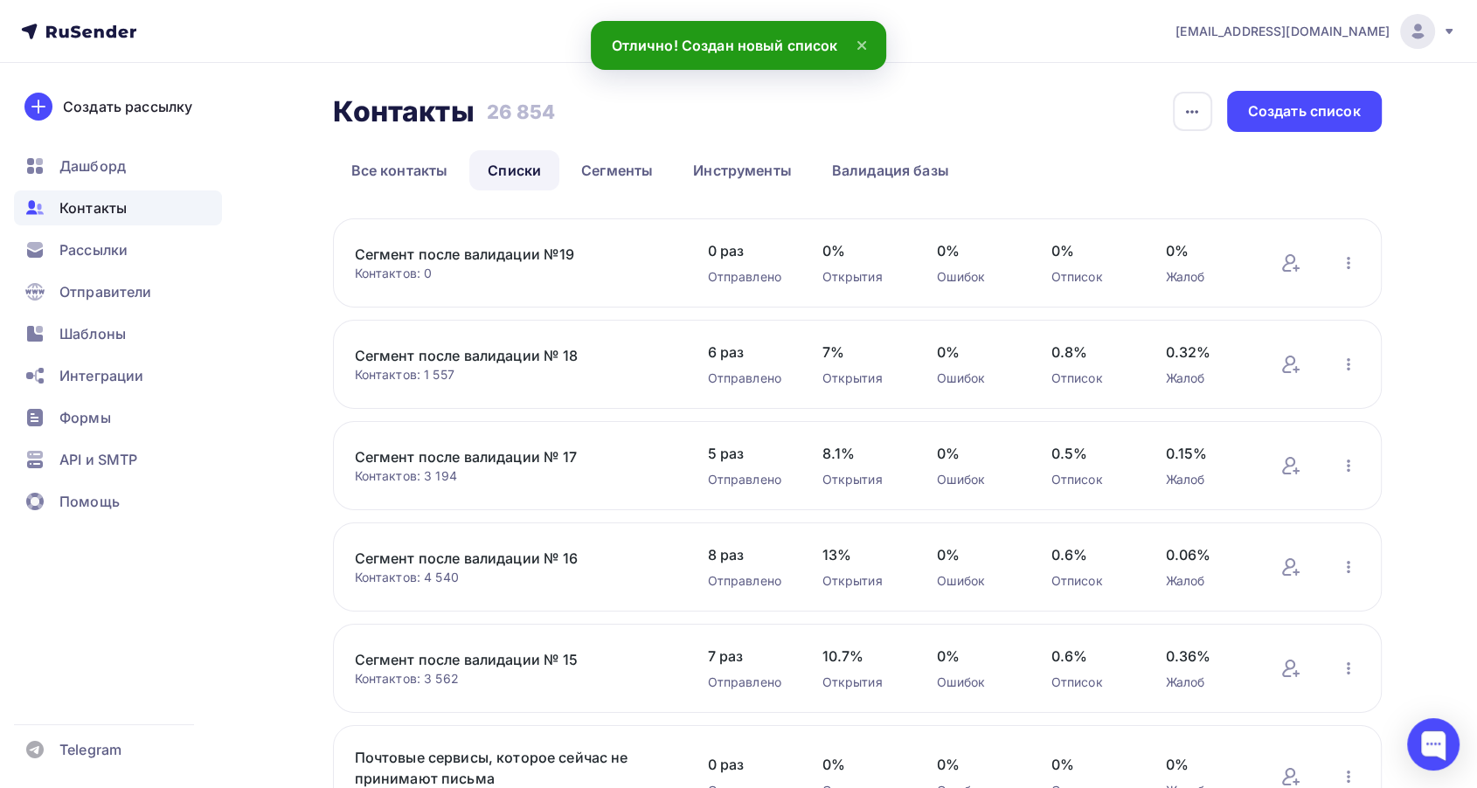
click at [524, 256] on link "Сегмент после валидации №19" at bounding box center [503, 254] width 297 height 21
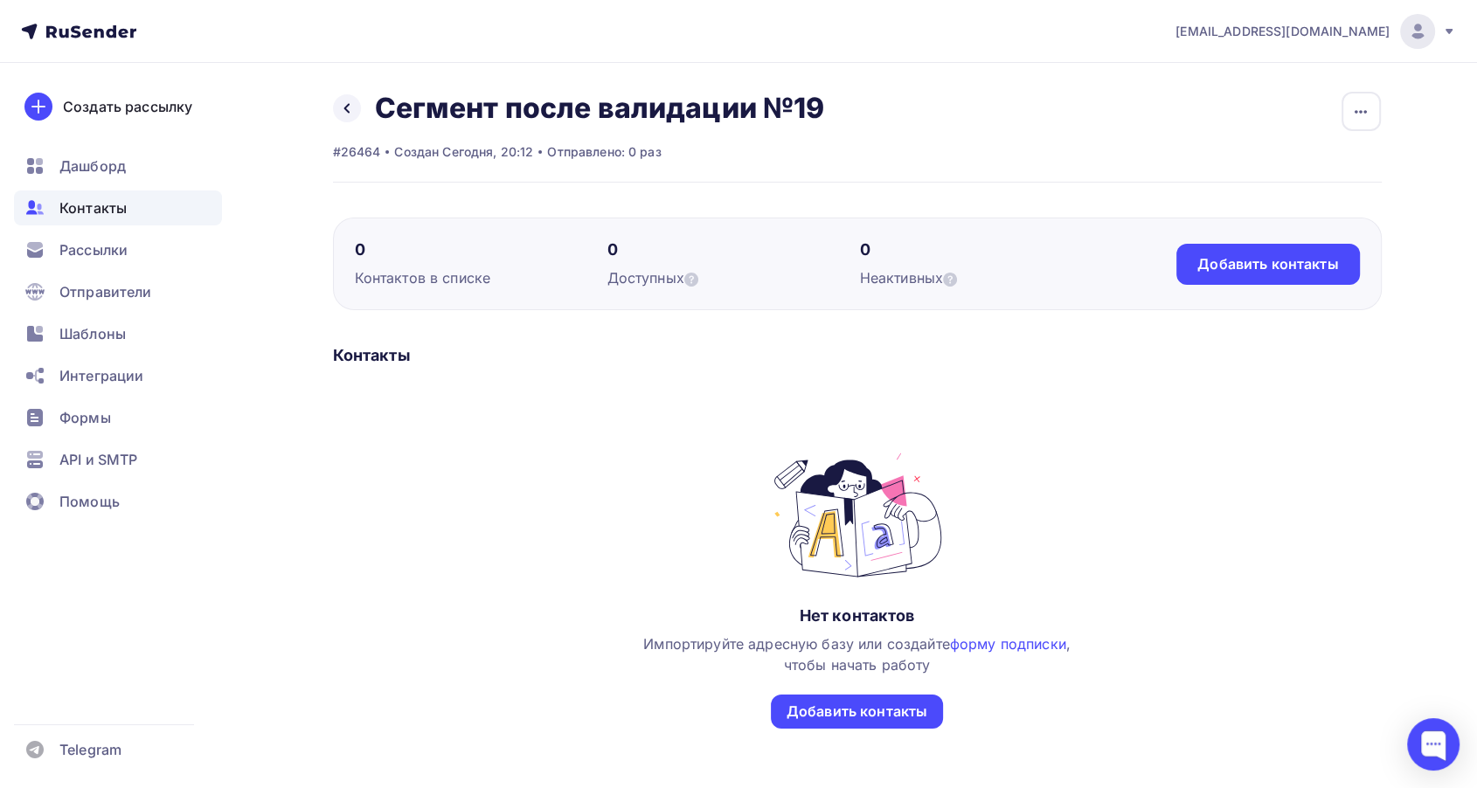
drag, startPoint x: 315, startPoint y: 395, endPoint x: 332, endPoint y: 393, distance: 16.7
click at [315, 395] on div "Назад Сегмент после валидации №19 Переименовать список Скачать список Отписать …" at bounding box center [739, 470] width 1432 height 814
click at [1188, 266] on div "Добавить контакты" at bounding box center [1267, 264] width 183 height 41
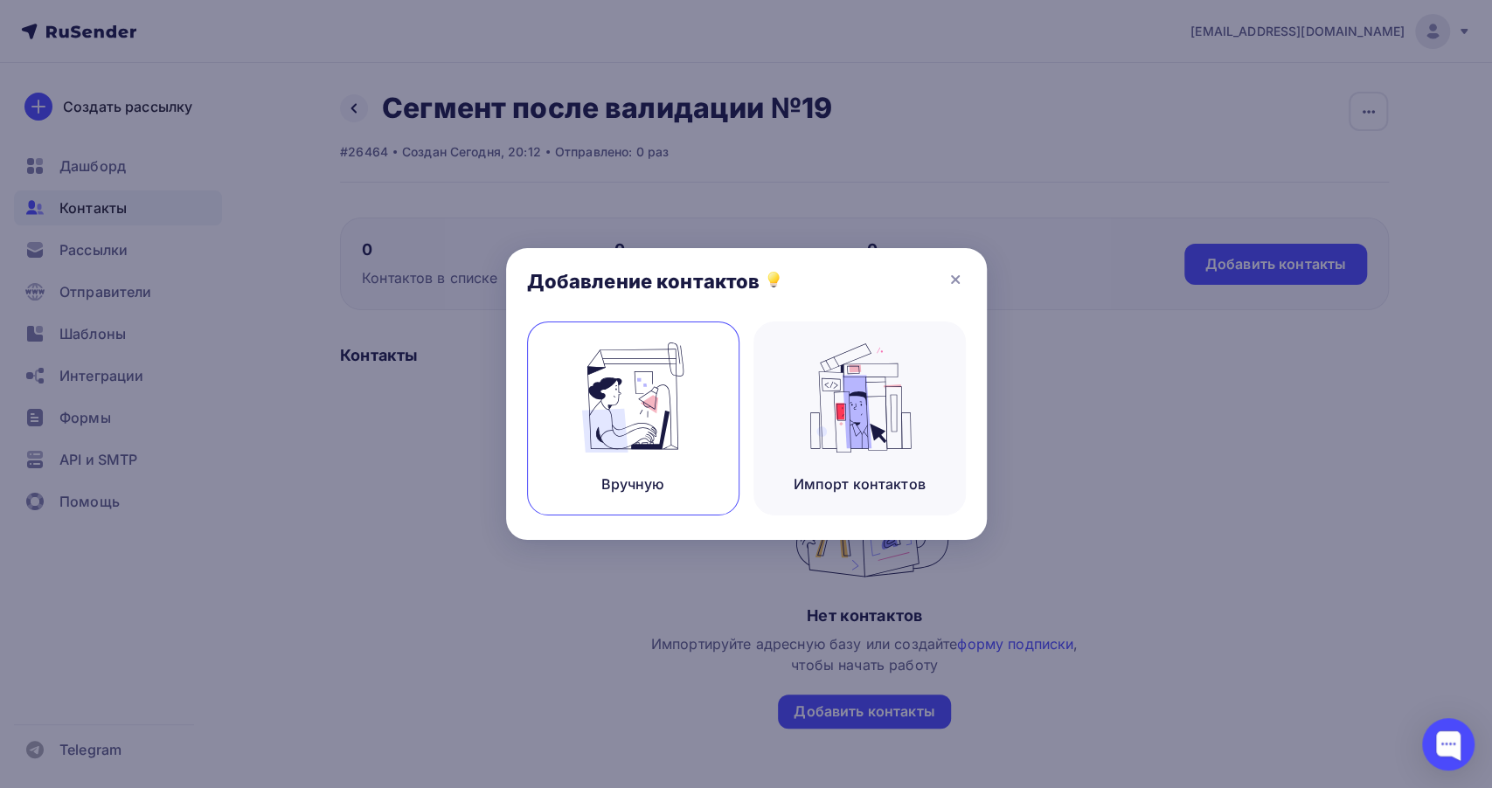
click at [617, 450] on img at bounding box center [632, 398] width 117 height 110
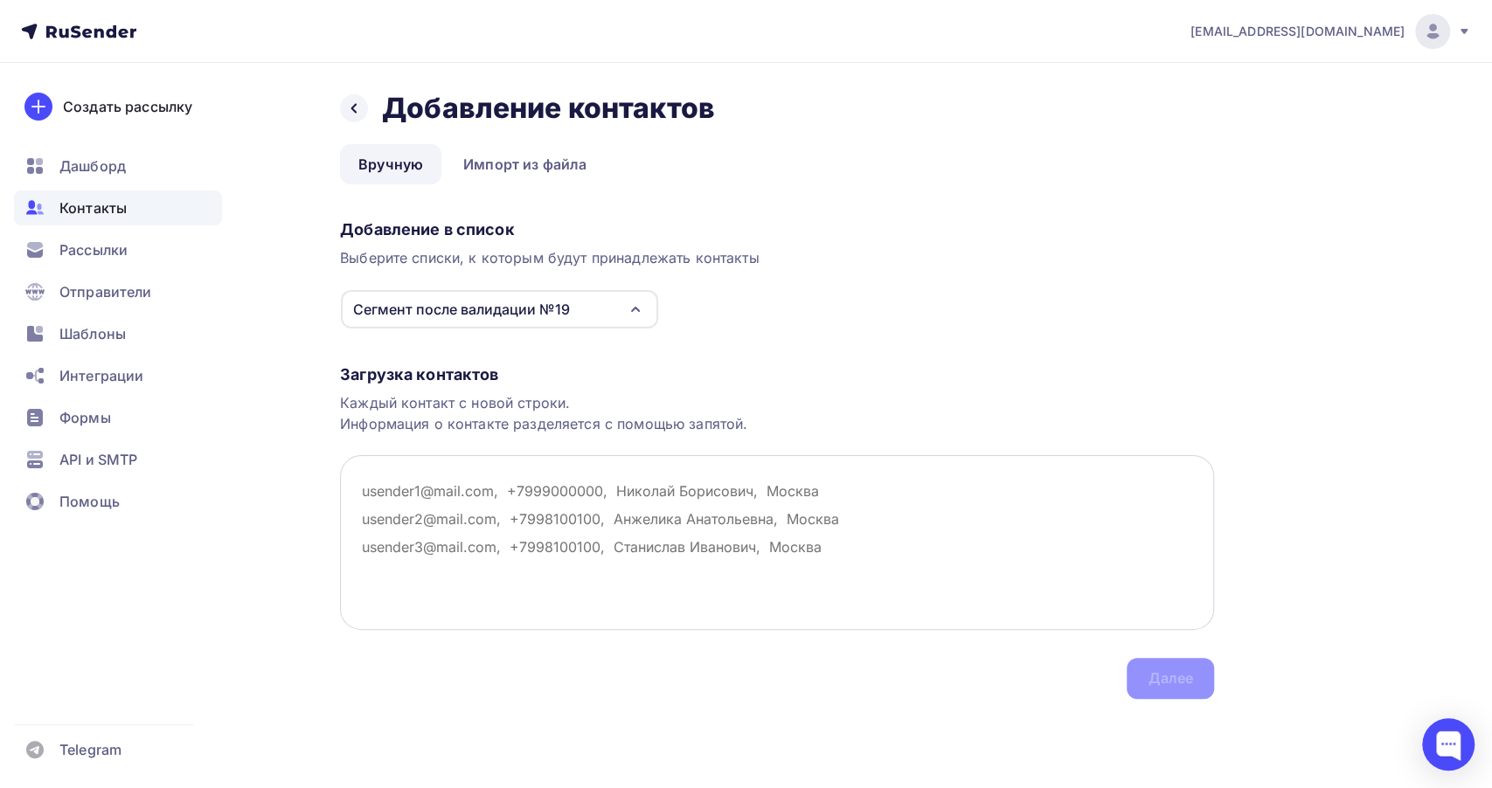
click at [428, 489] on textarea at bounding box center [777, 542] width 874 height 175
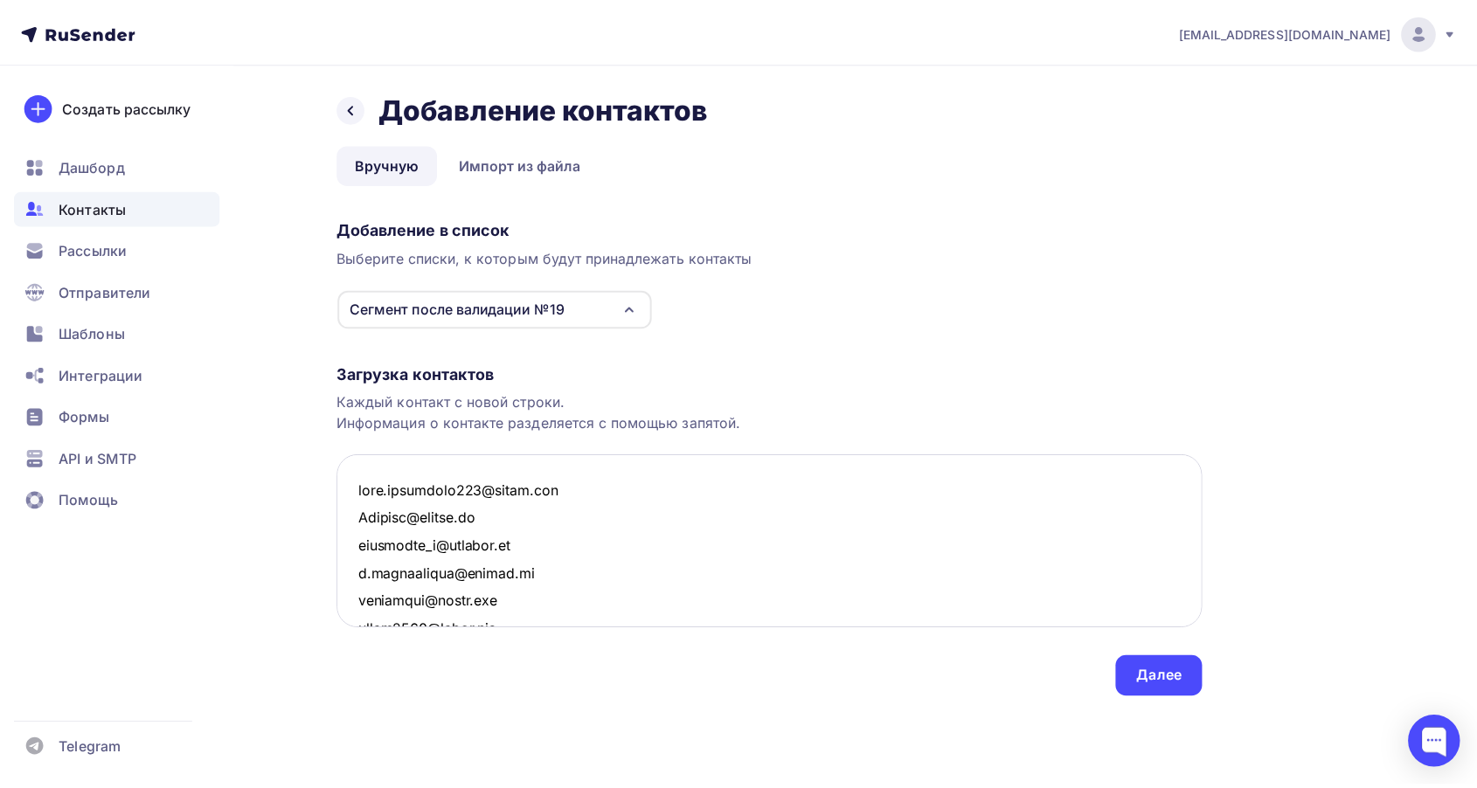
scroll to position [23780, 0]
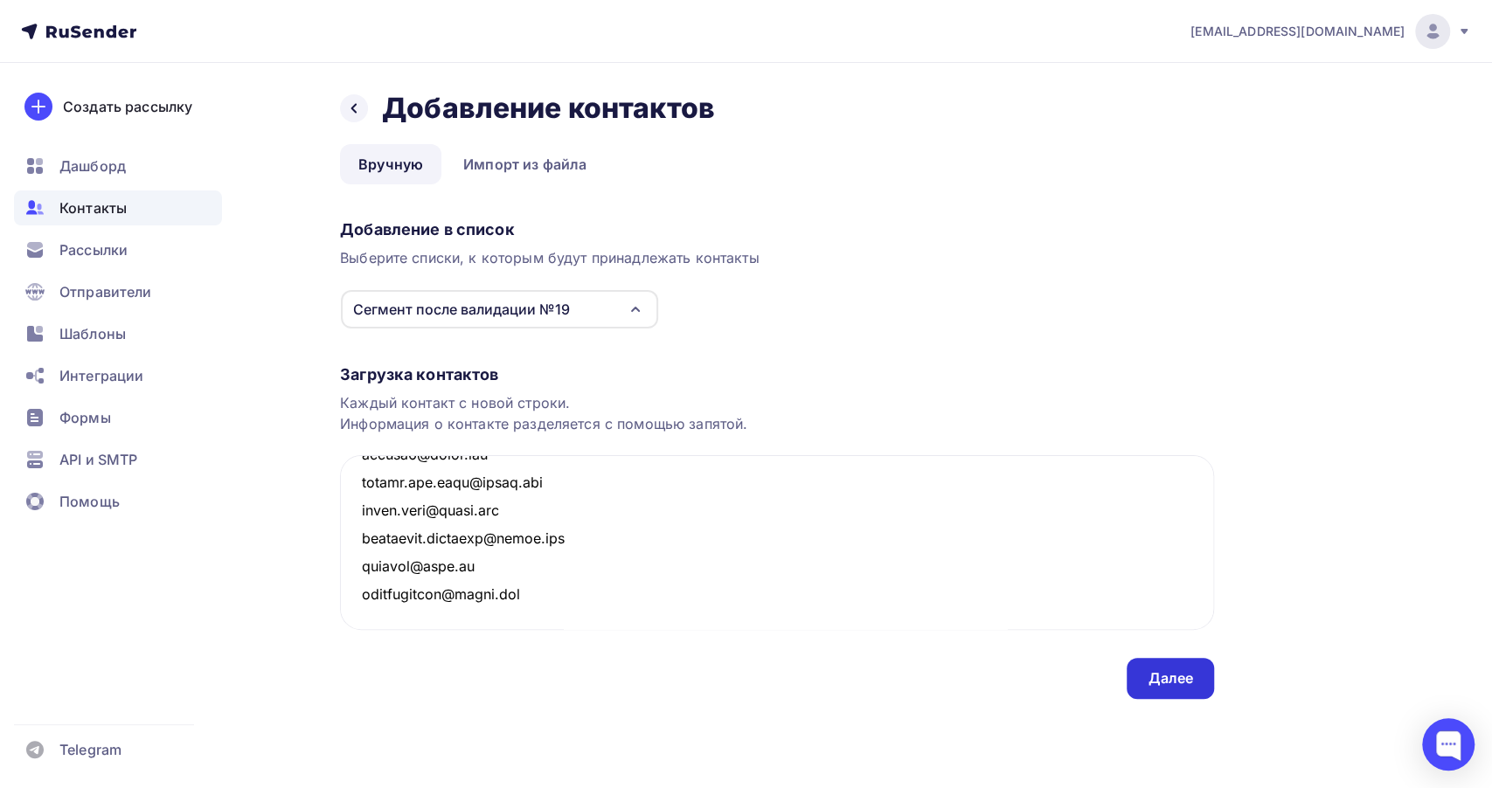
type textarea "[PERSON_NAME][EMAIL_ADDRESS][DOMAIN_NAME] [EMAIL_ADDRESS][DOMAIN_NAME] [EMAIL_A…"
click at [1168, 683] on div "Далее" at bounding box center [1169, 679] width 45 height 20
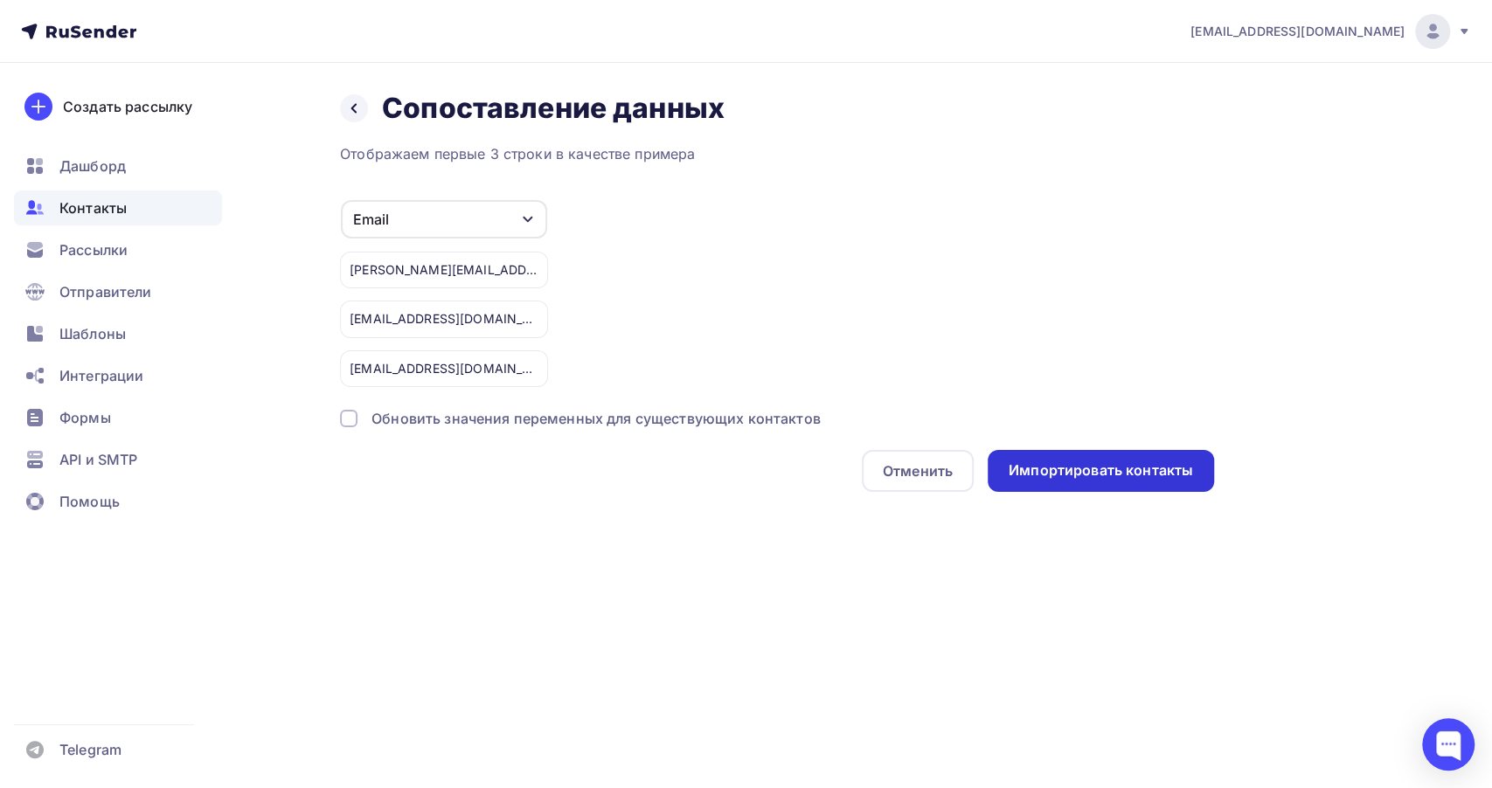
click at [1095, 475] on div "Импортировать контакты" at bounding box center [1101, 471] width 184 height 20
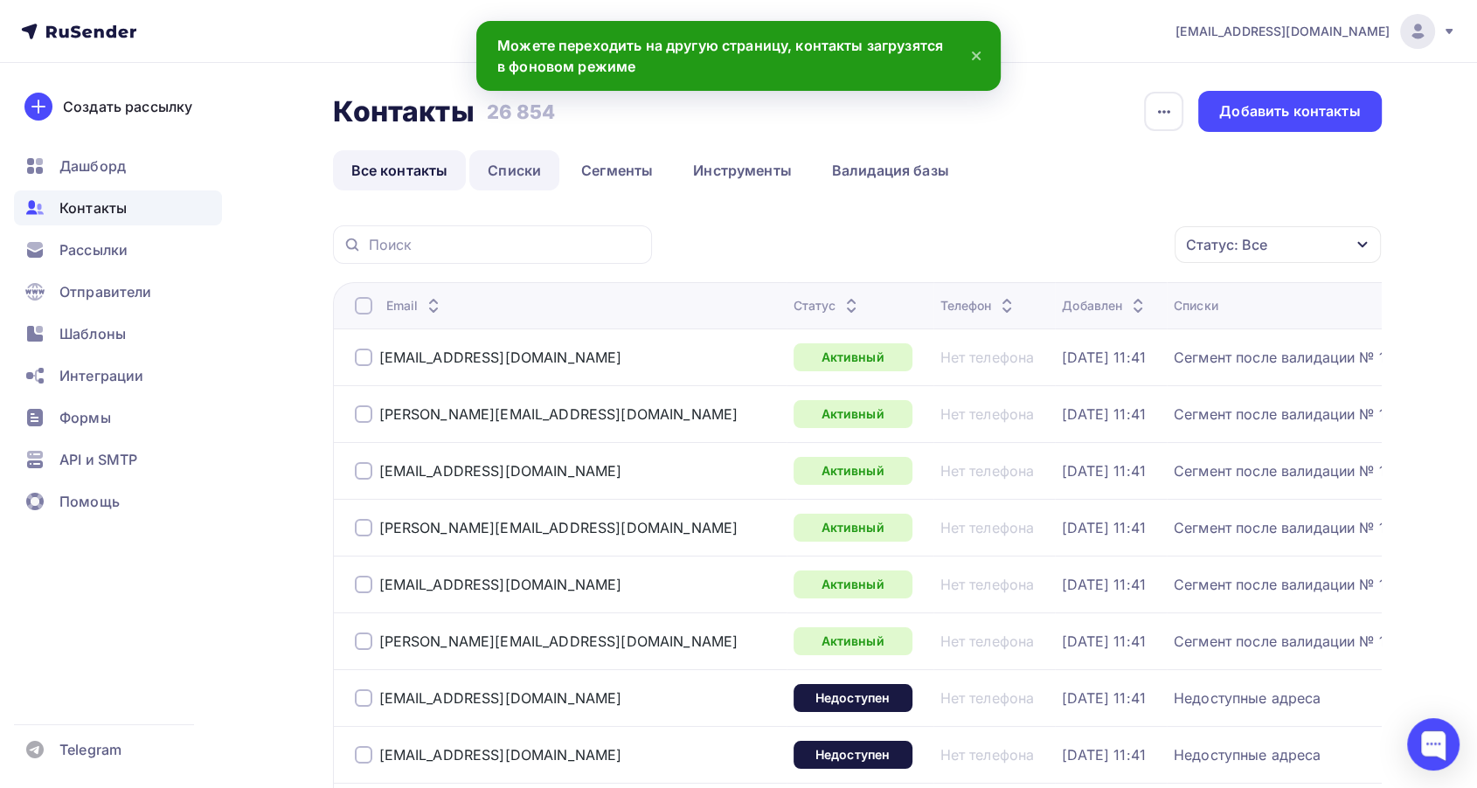
click at [492, 170] on link "Списки" at bounding box center [514, 170] width 90 height 40
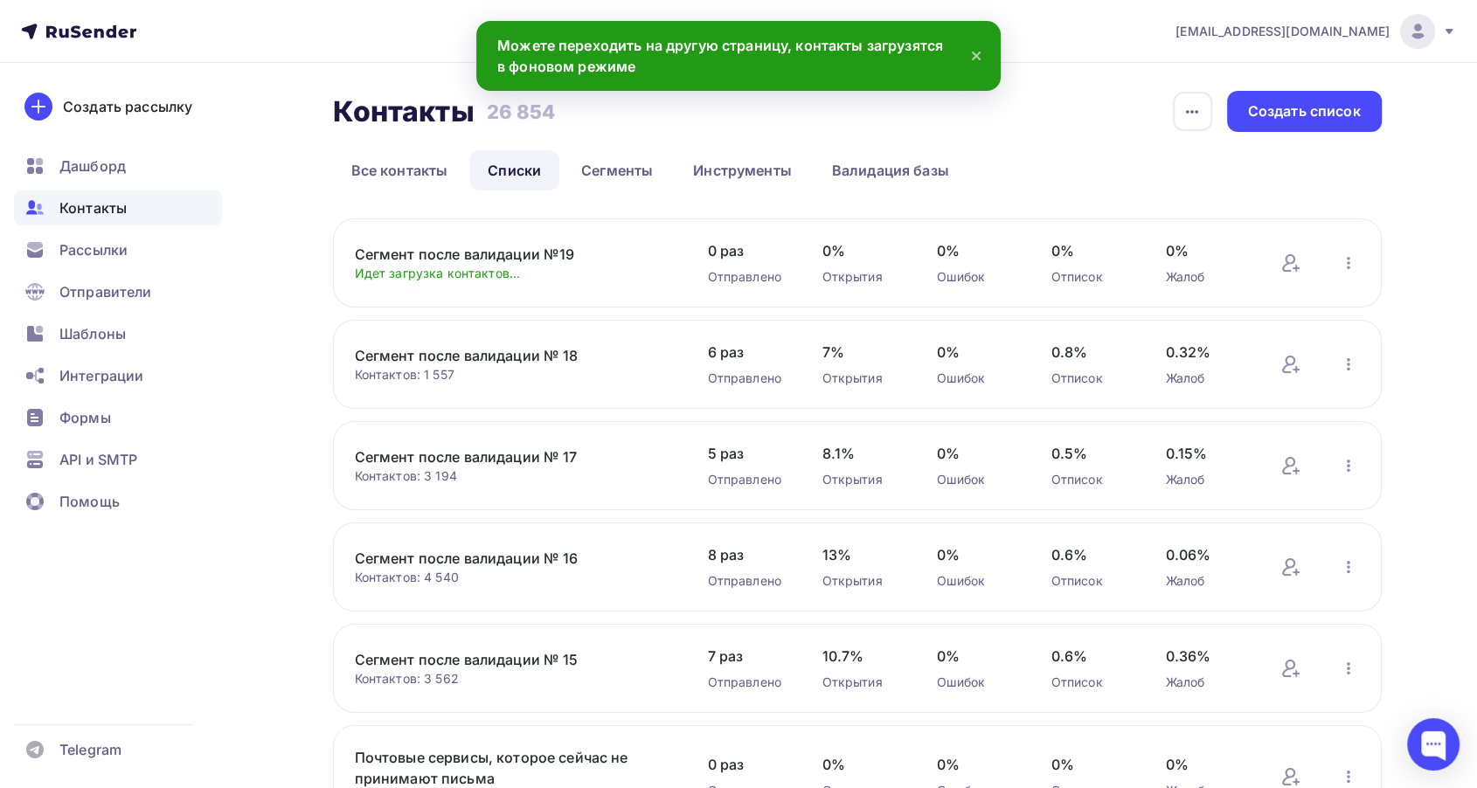
click at [475, 260] on link "Сегмент после валидации №19" at bounding box center [503, 254] width 297 height 21
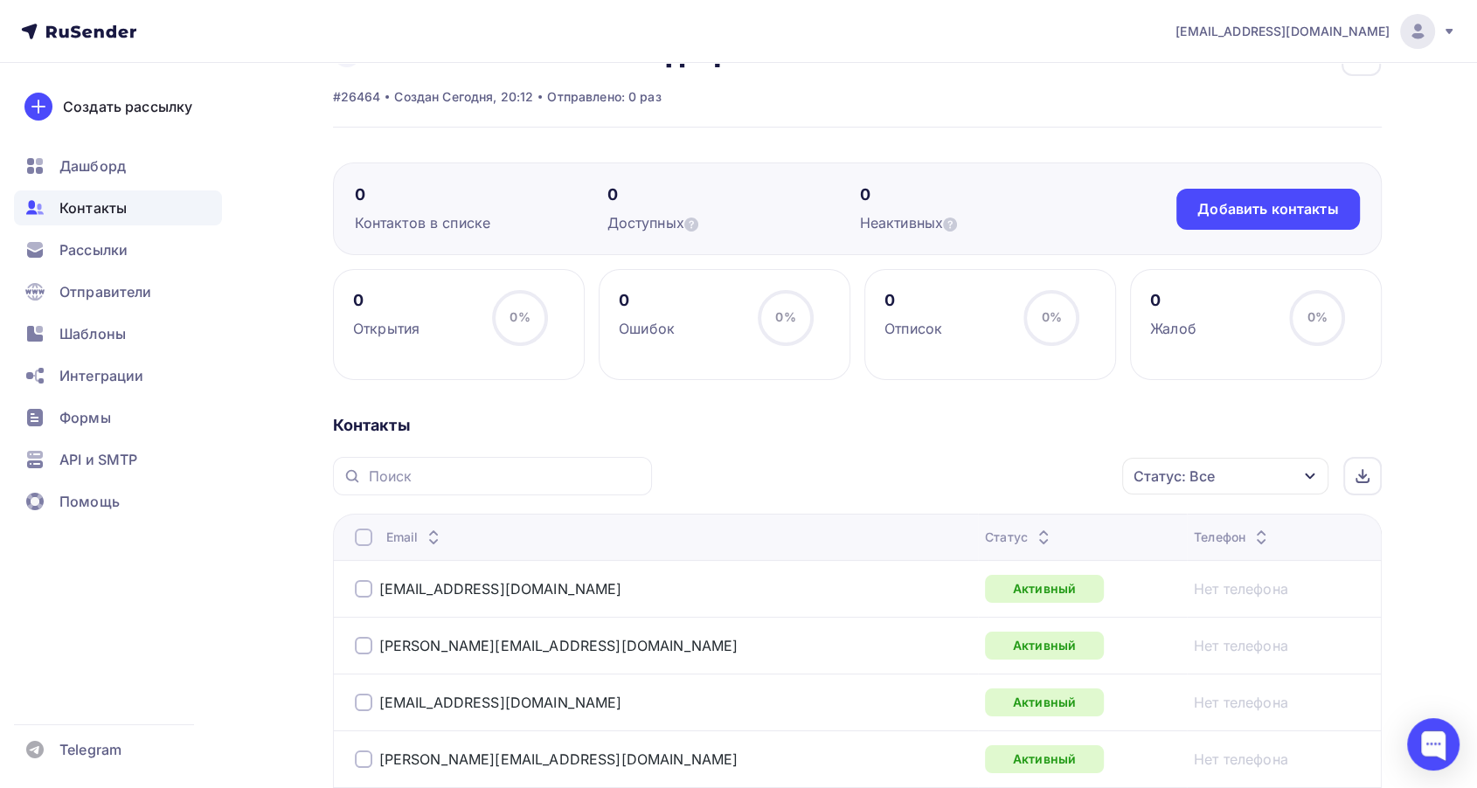
scroll to position [388, 0]
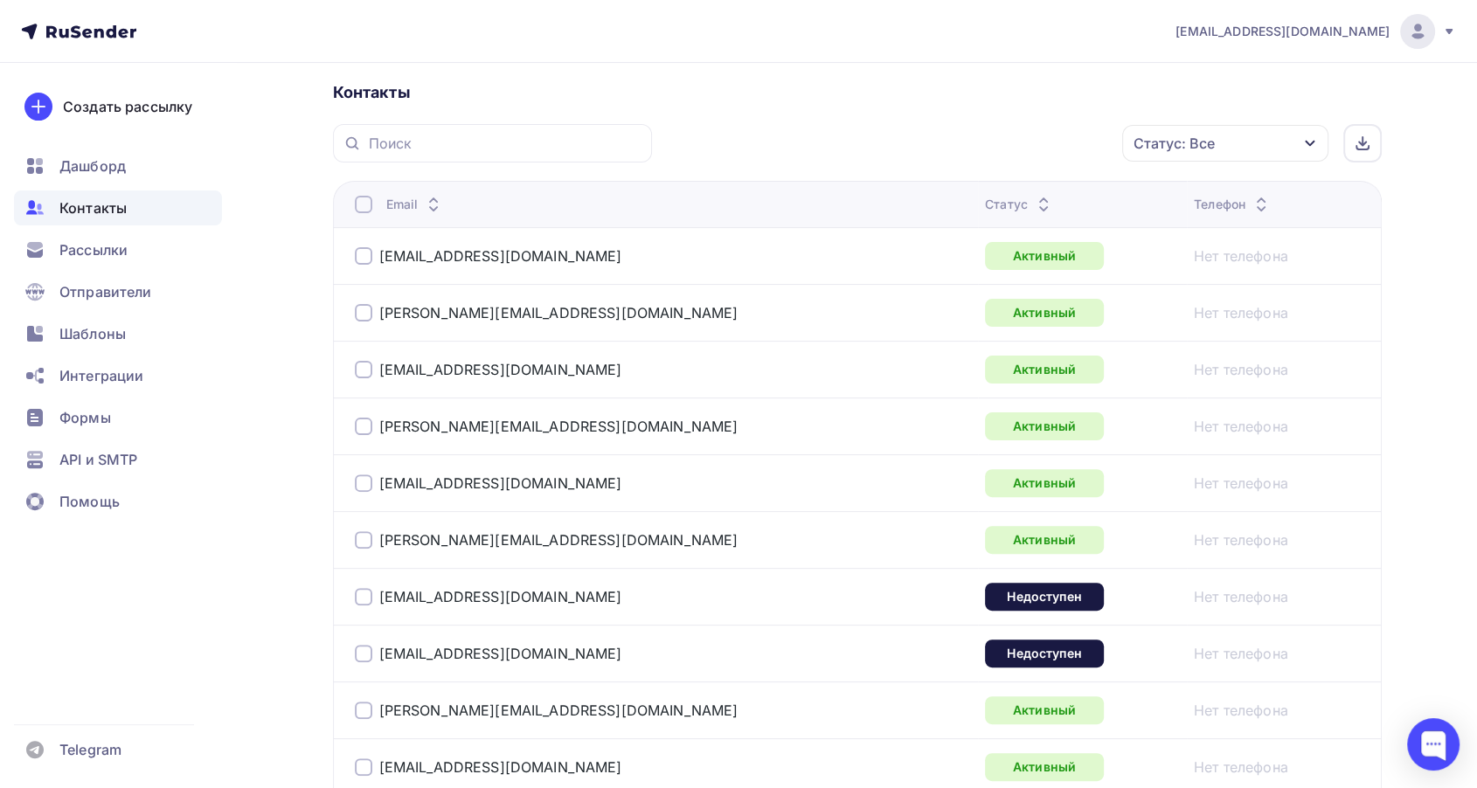
click at [1033, 198] on icon at bounding box center [1043, 208] width 21 height 21
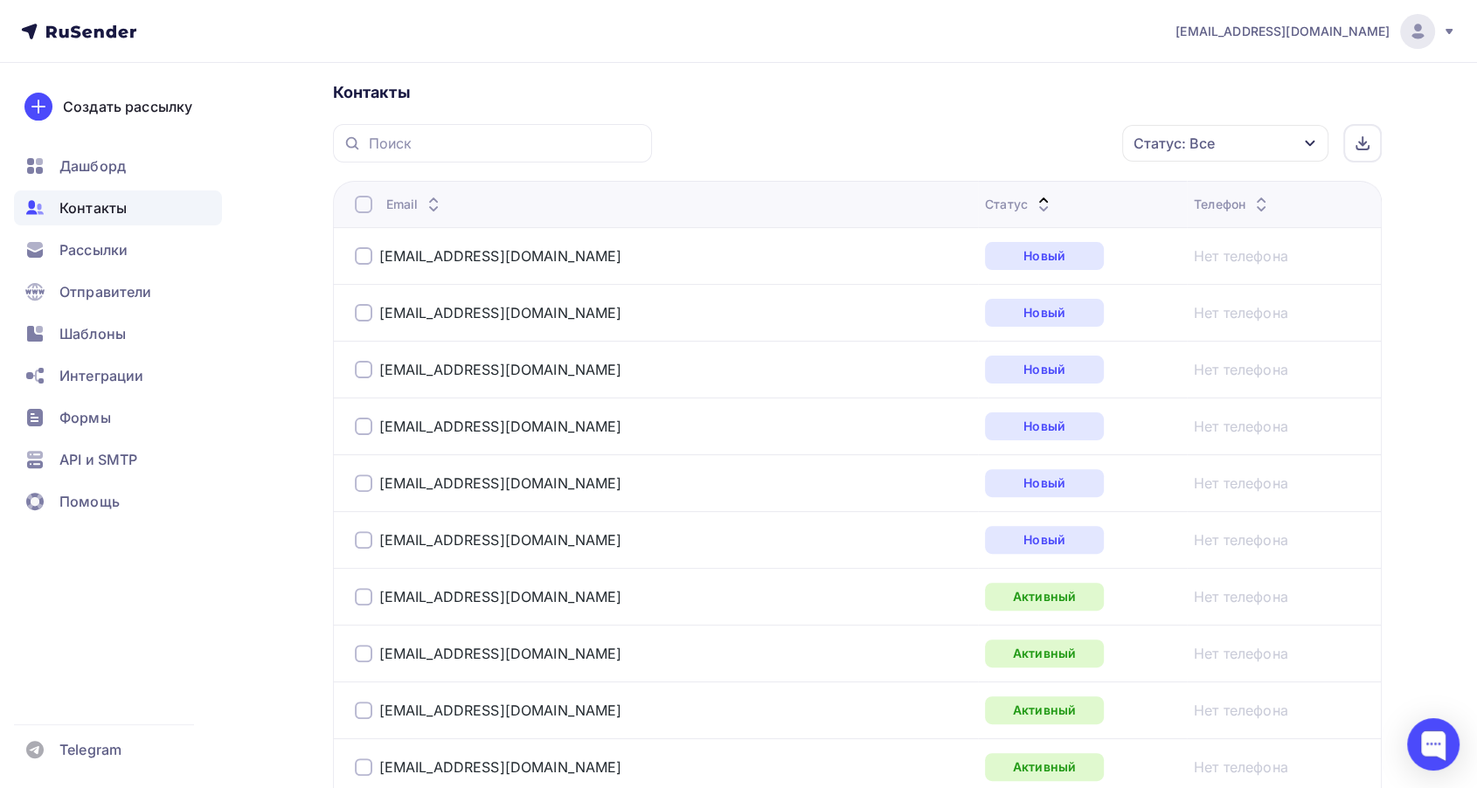
click at [1033, 199] on icon at bounding box center [1043, 208] width 21 height 21
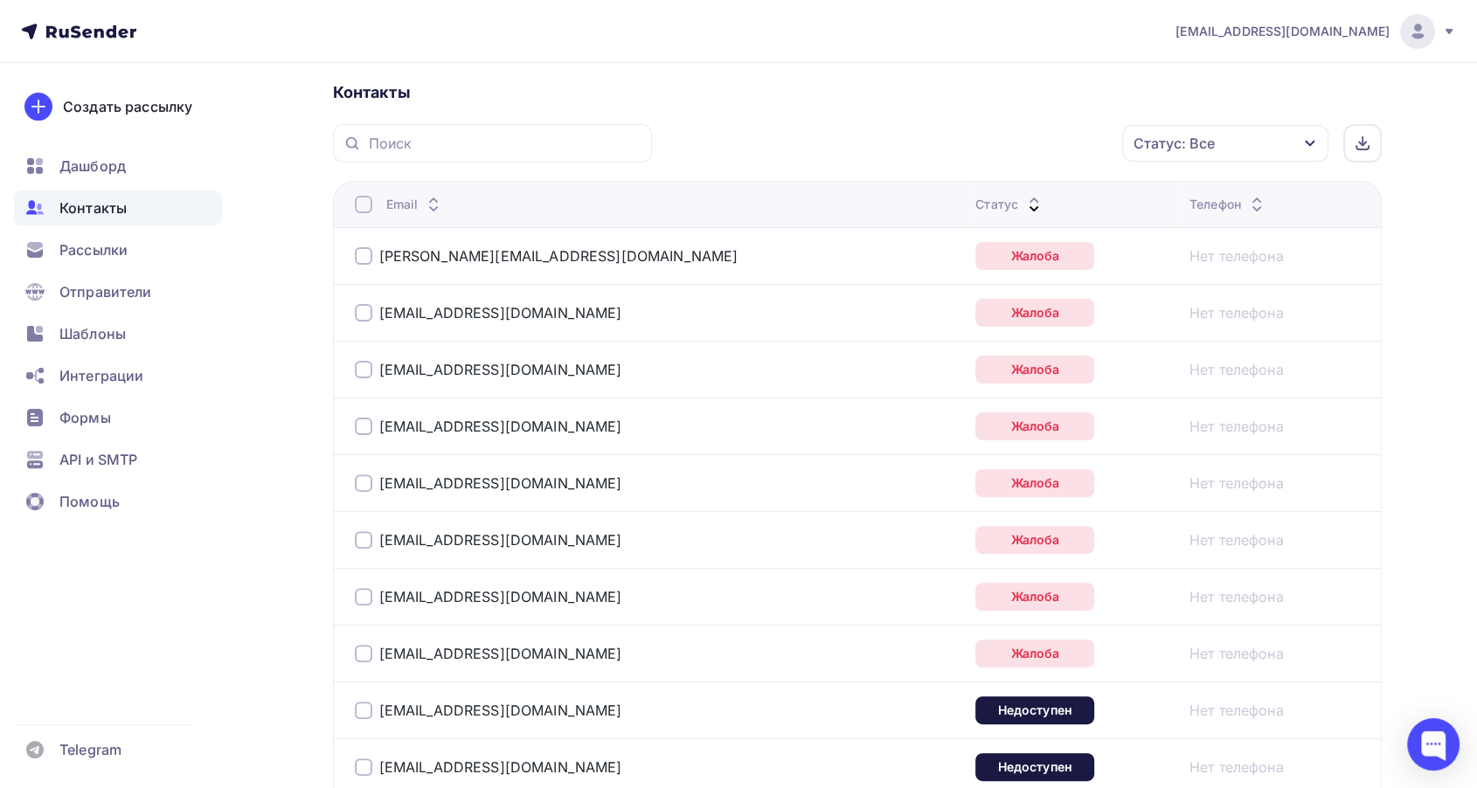
click at [975, 199] on div "Статус" at bounding box center [1009, 204] width 69 height 17
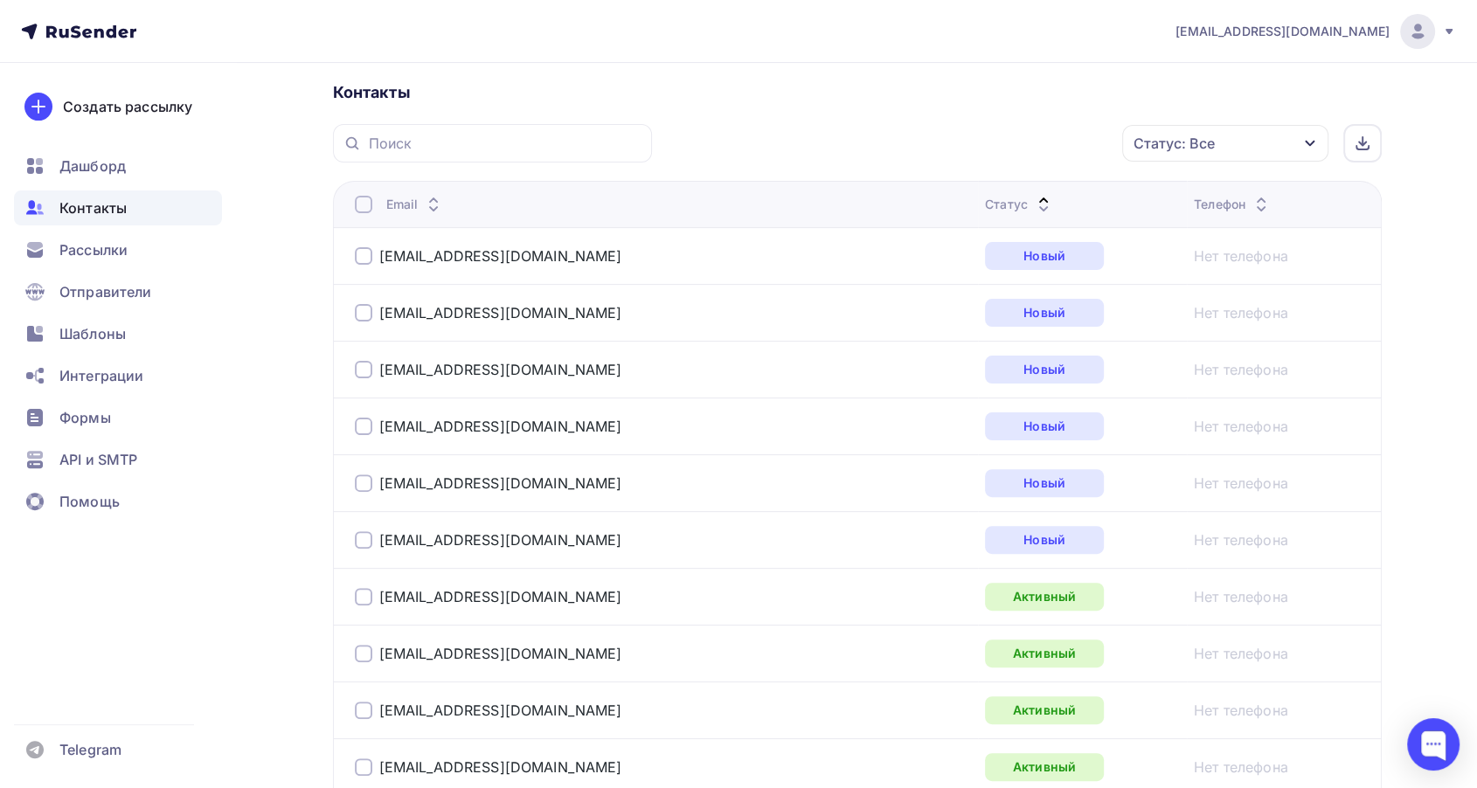
click at [1265, 153] on div "Статус: Все" at bounding box center [1225, 143] width 206 height 37
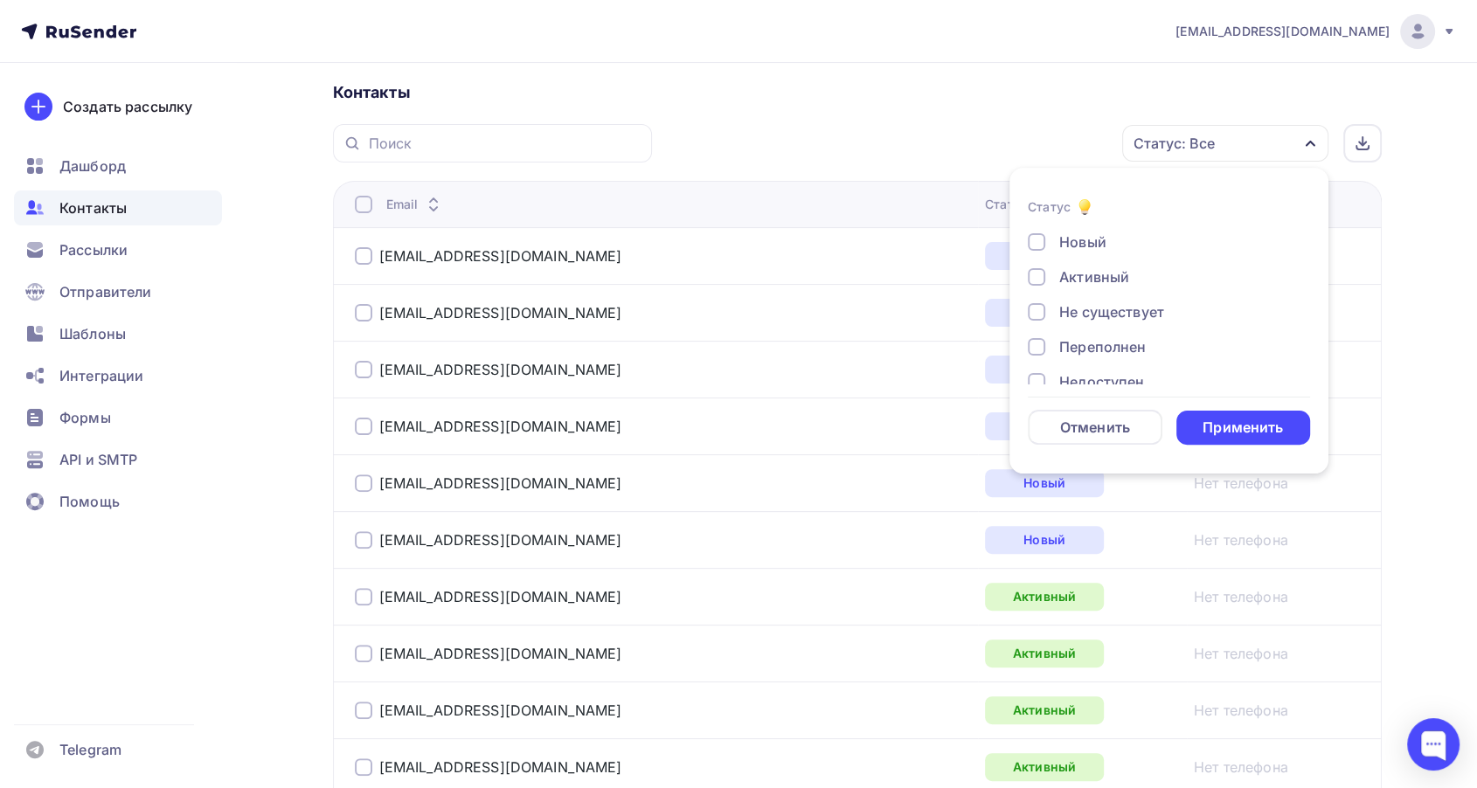
click at [1087, 243] on div "Новый" at bounding box center [1082, 242] width 47 height 21
click at [1251, 426] on div "Применить" at bounding box center [1243, 428] width 80 height 20
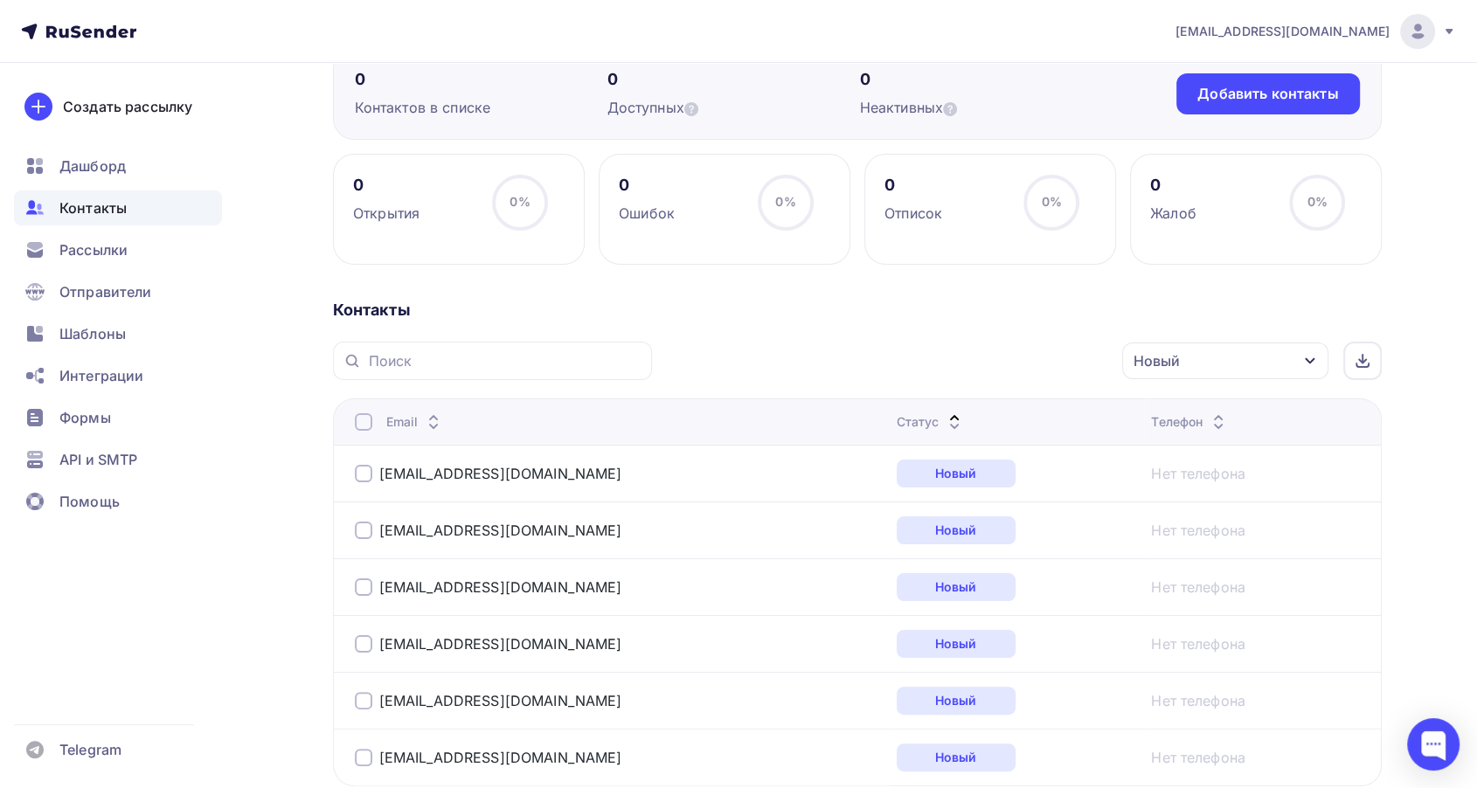
scroll to position [0, 0]
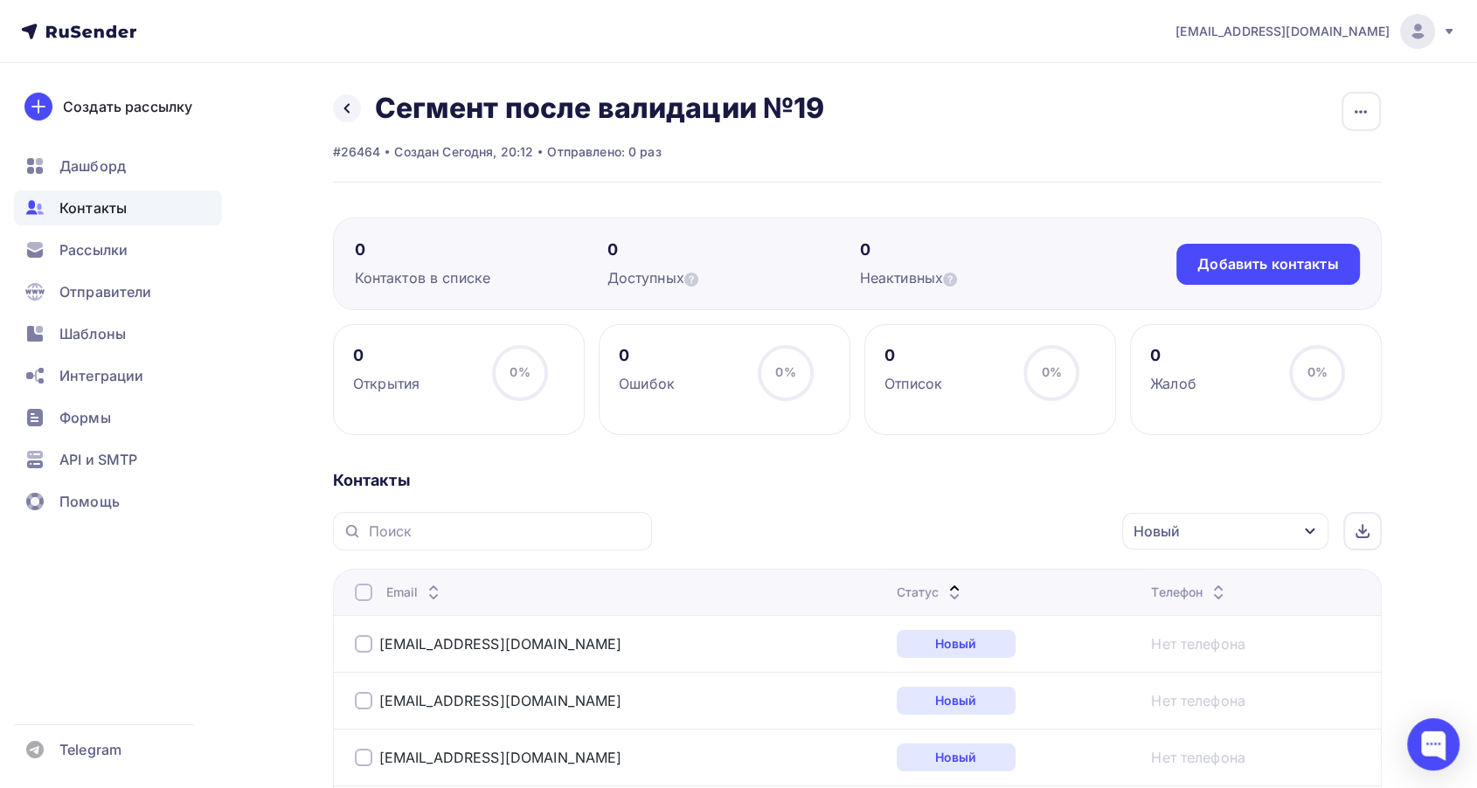
click at [86, 201] on span "Контакты" at bounding box center [92, 208] width 67 height 21
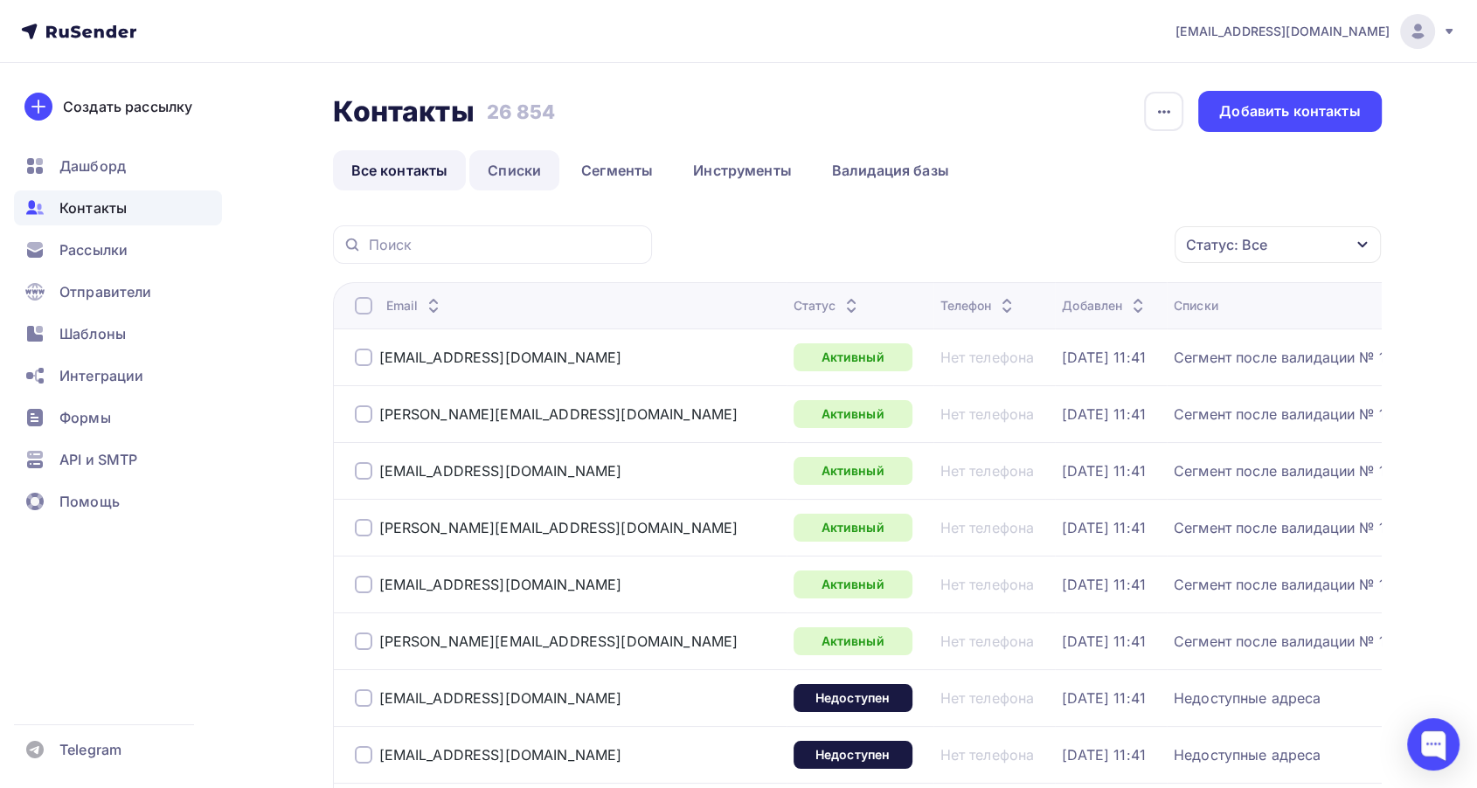
click at [508, 169] on link "Списки" at bounding box center [514, 170] width 90 height 40
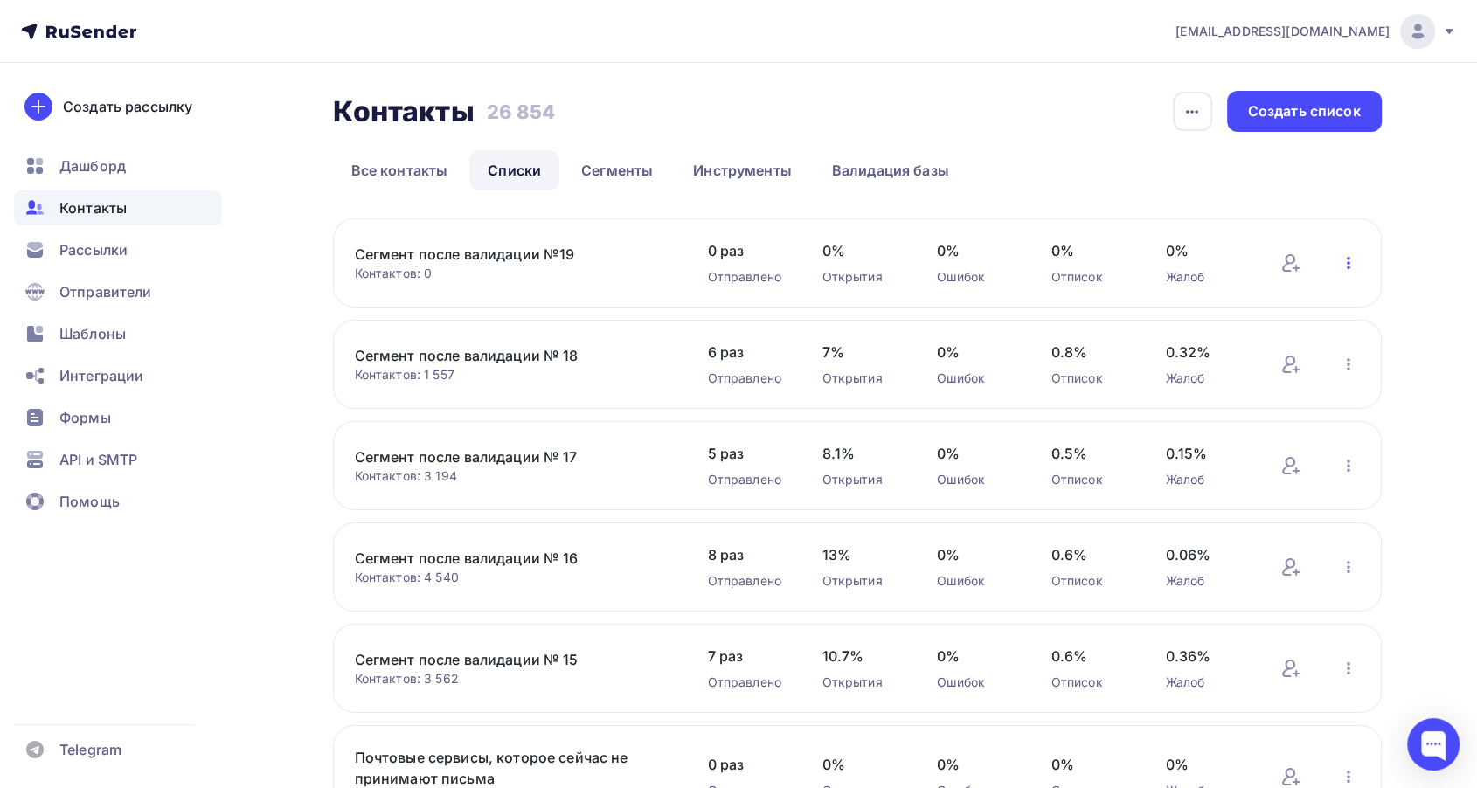
click at [1350, 262] on icon "button" at bounding box center [1348, 263] width 21 height 21
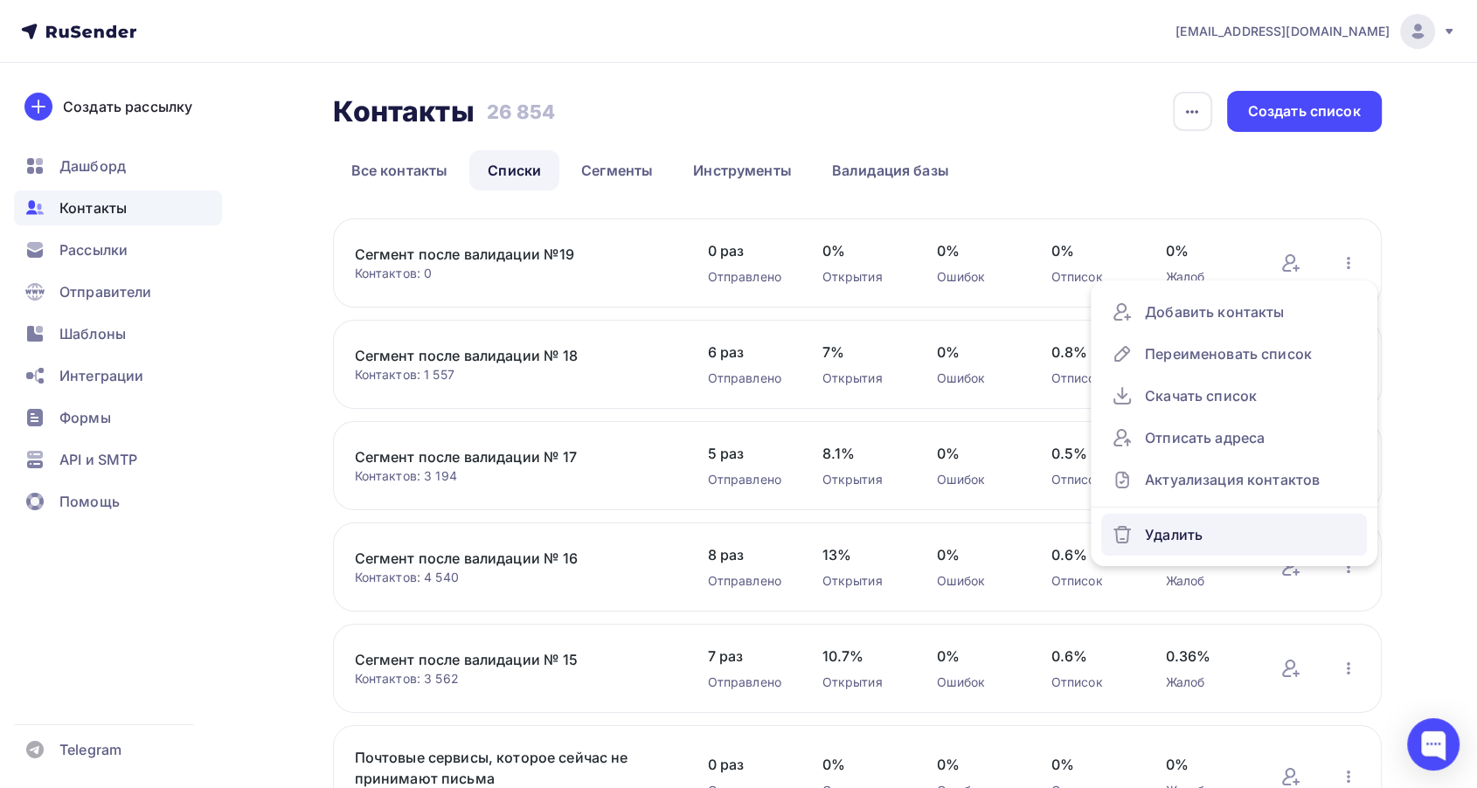
click at [1154, 541] on div "Удалить" at bounding box center [1234, 535] width 245 height 28
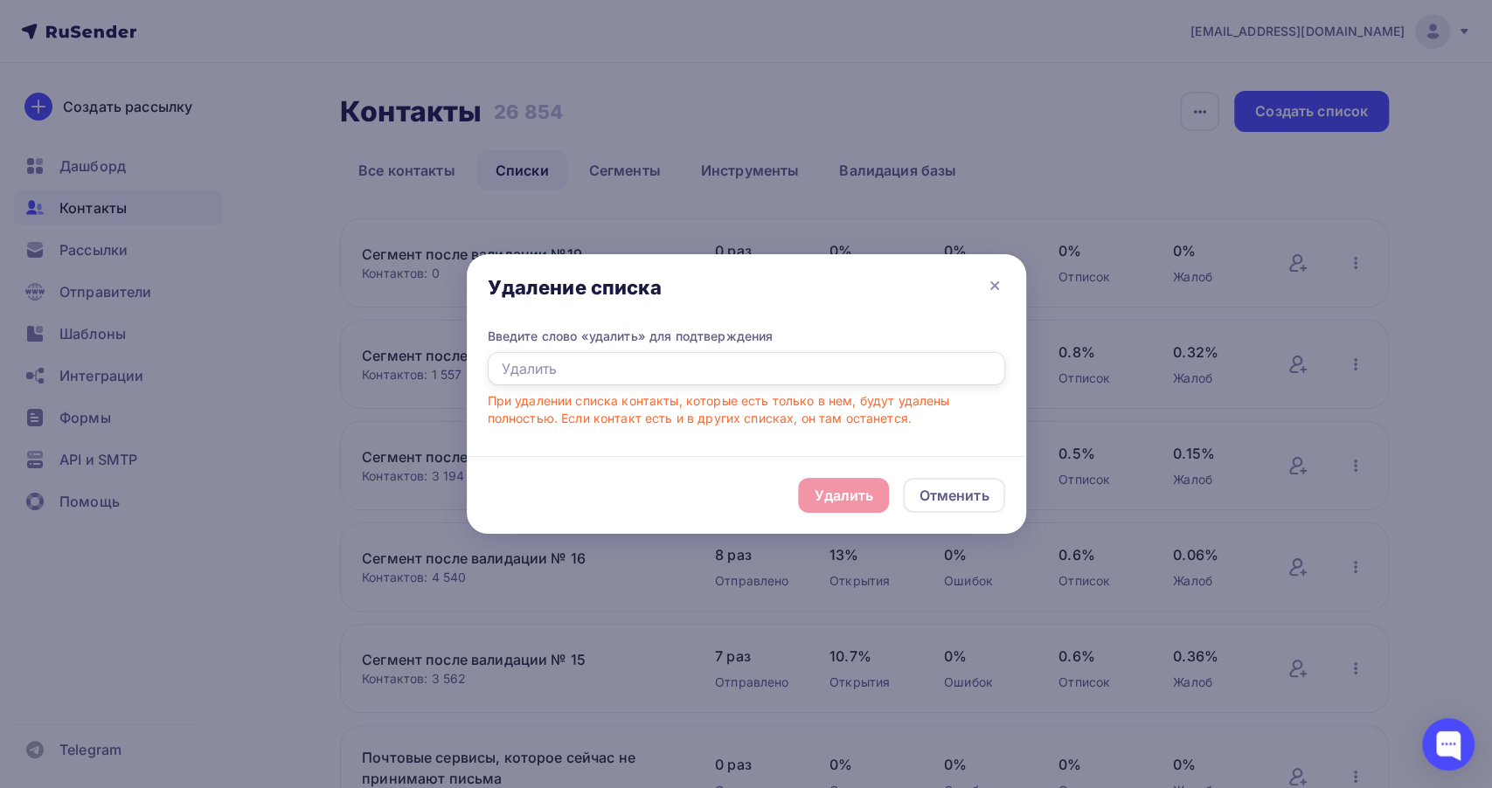
click at [697, 371] on input "text" at bounding box center [746, 368] width 517 height 33
type input "Удалить"
click at [853, 508] on div "Удалить" at bounding box center [843, 495] width 91 height 35
